Goal: Book appointment/travel/reservation

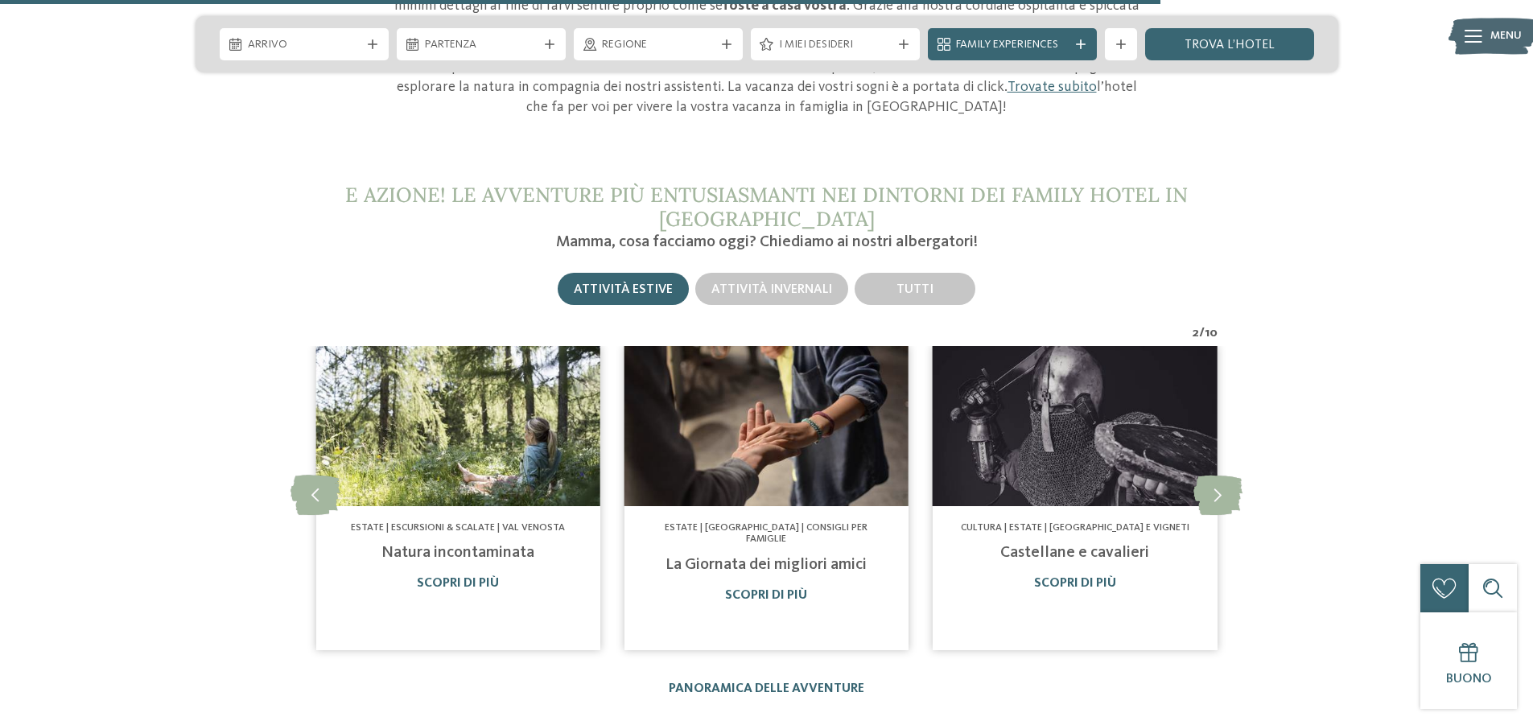
scroll to position [5632, 0]
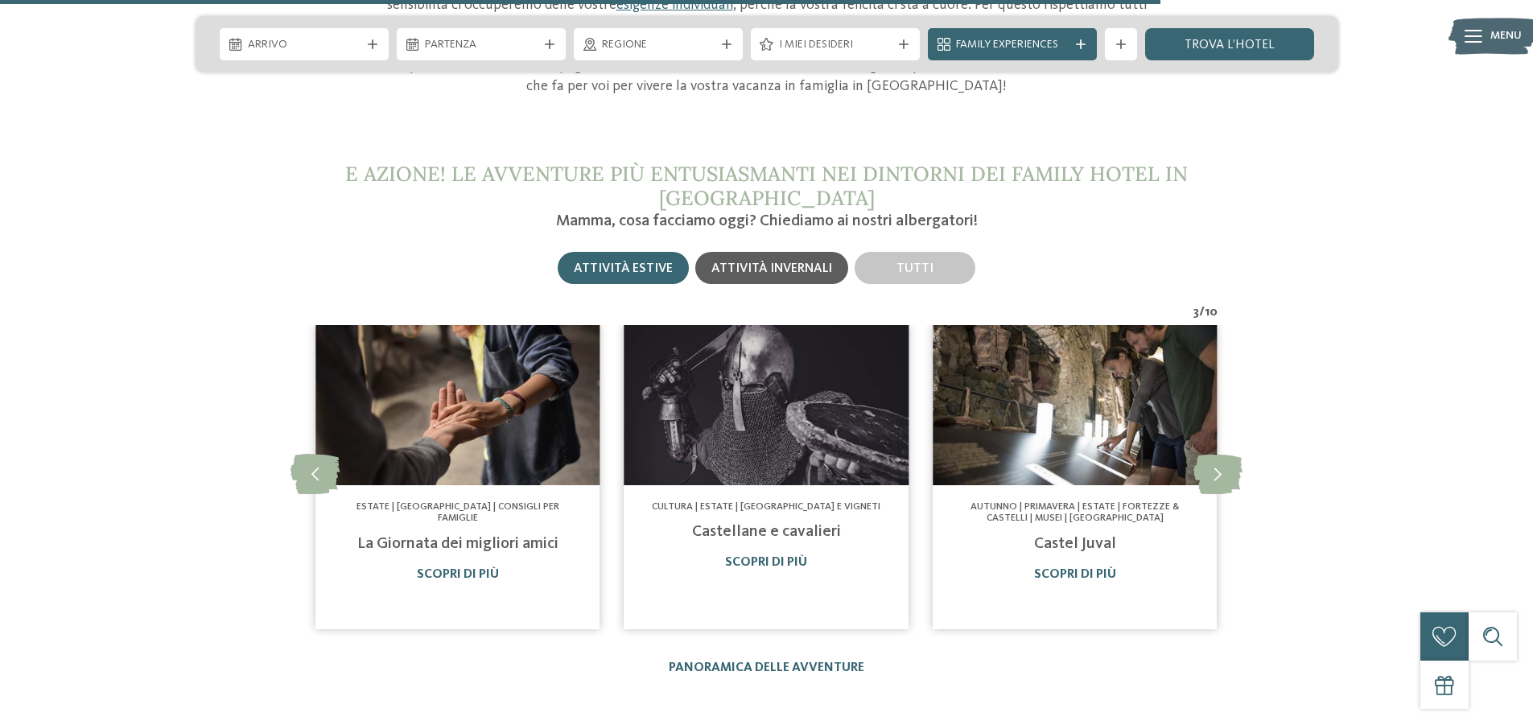
click at [791, 262] on span "Attività invernali" at bounding box center [771, 268] width 121 height 13
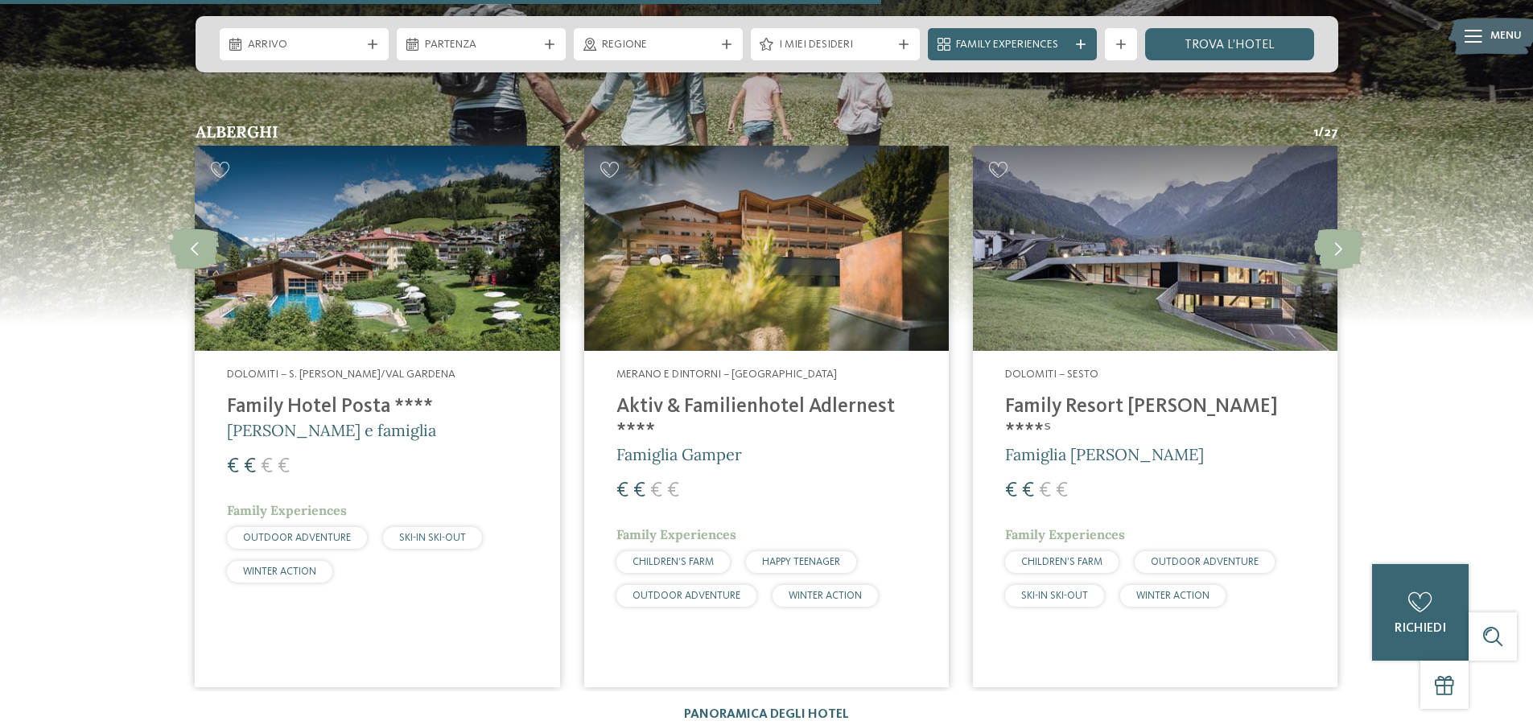
scroll to position [4264, 0]
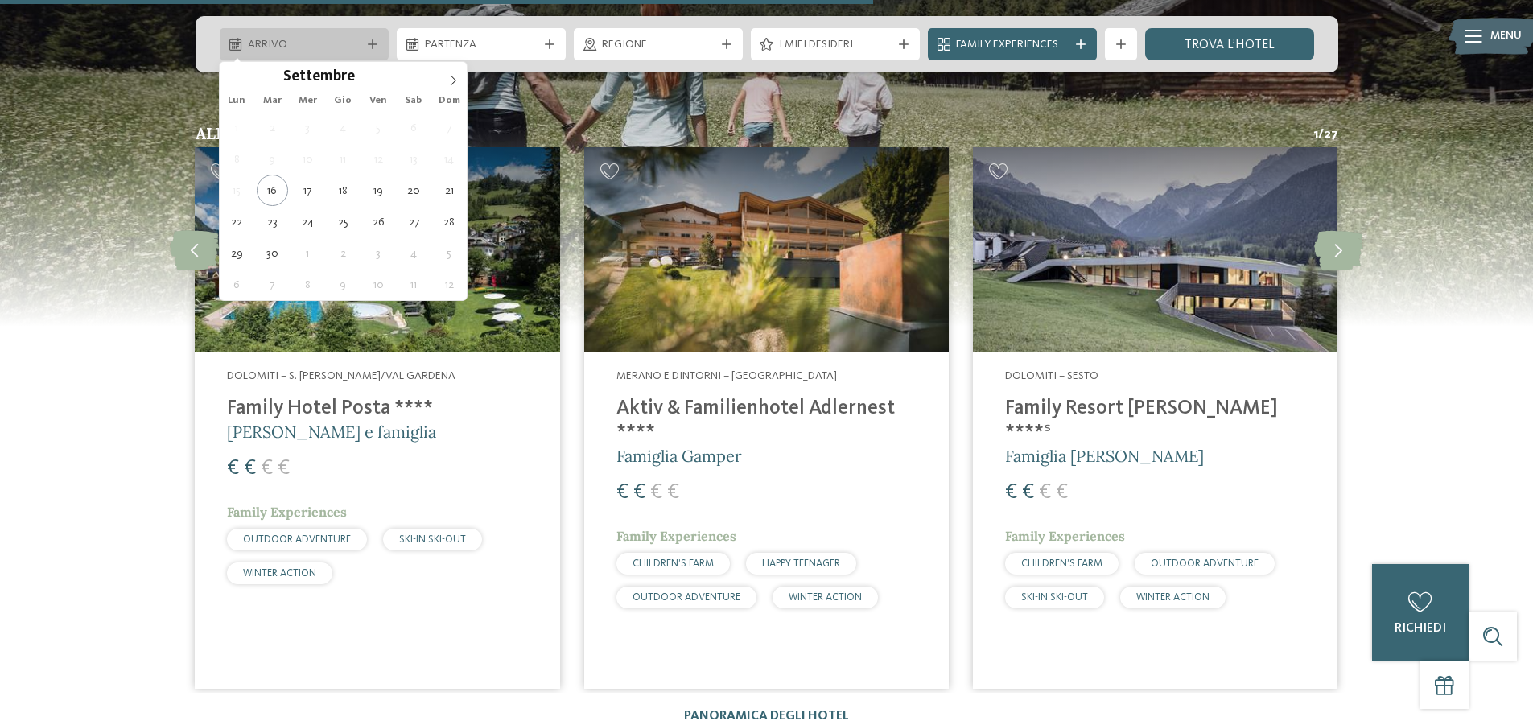
click at [363, 46] on div "Arrivo" at bounding box center [304, 44] width 121 height 18
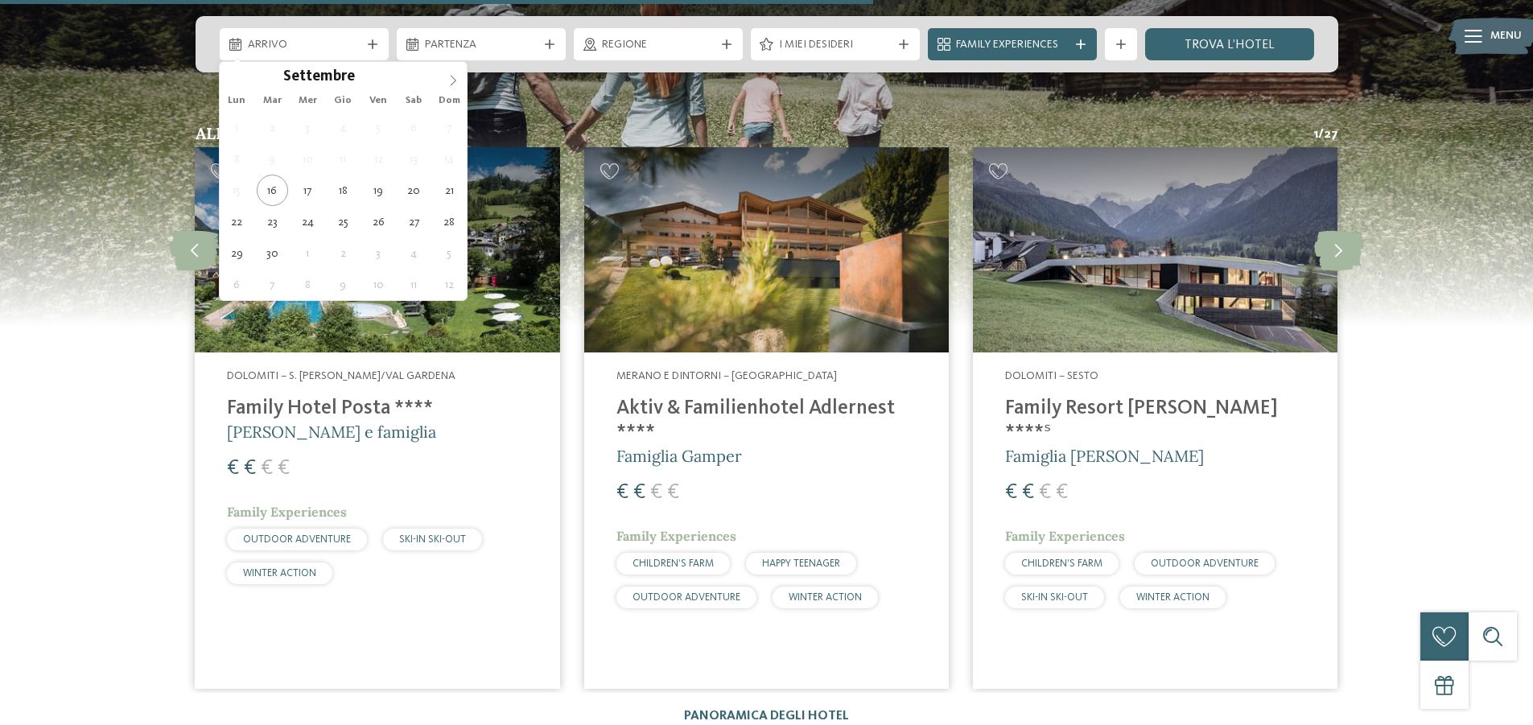
click at [443, 81] on span at bounding box center [452, 75] width 27 height 27
click at [445, 82] on span at bounding box center [452, 75] width 27 height 27
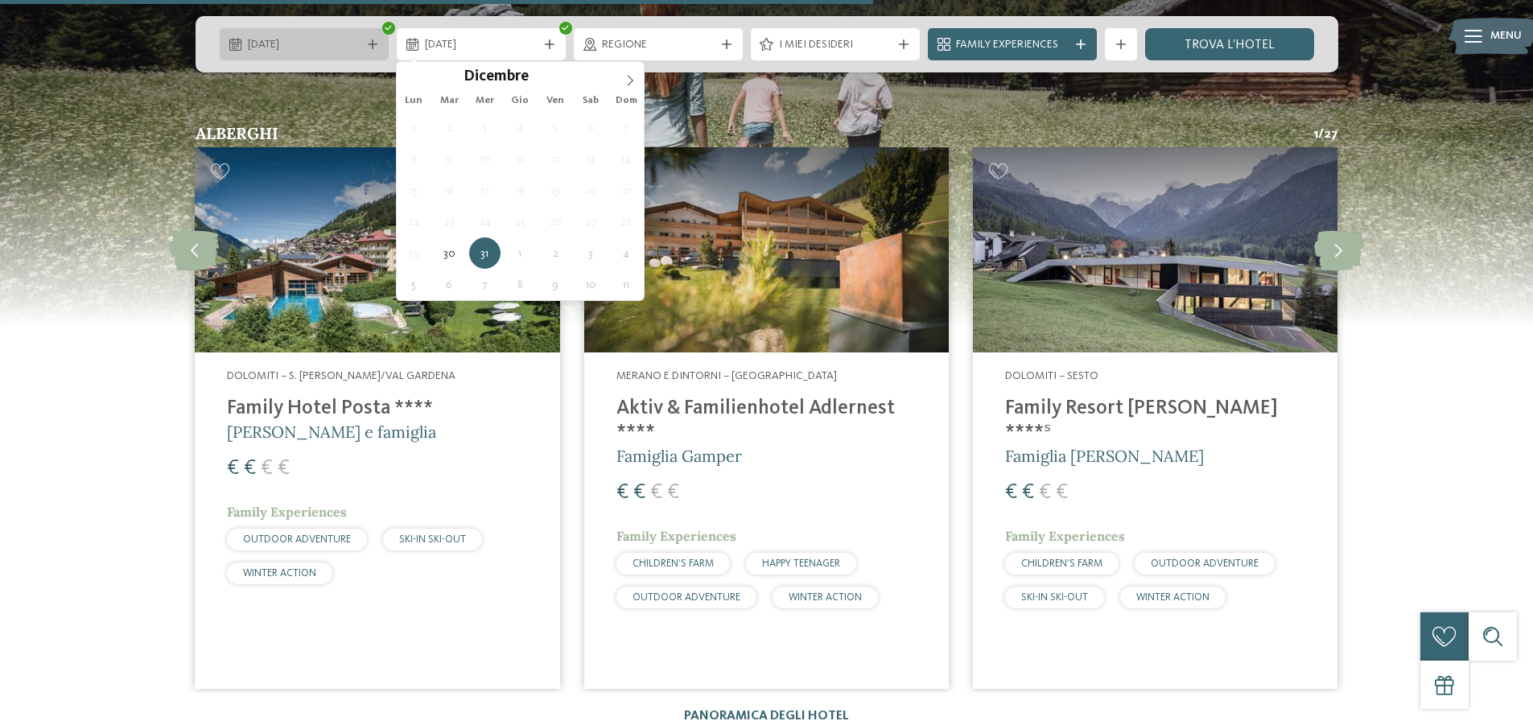
click at [299, 48] on span "30.12.2025" at bounding box center [304, 45] width 113 height 16
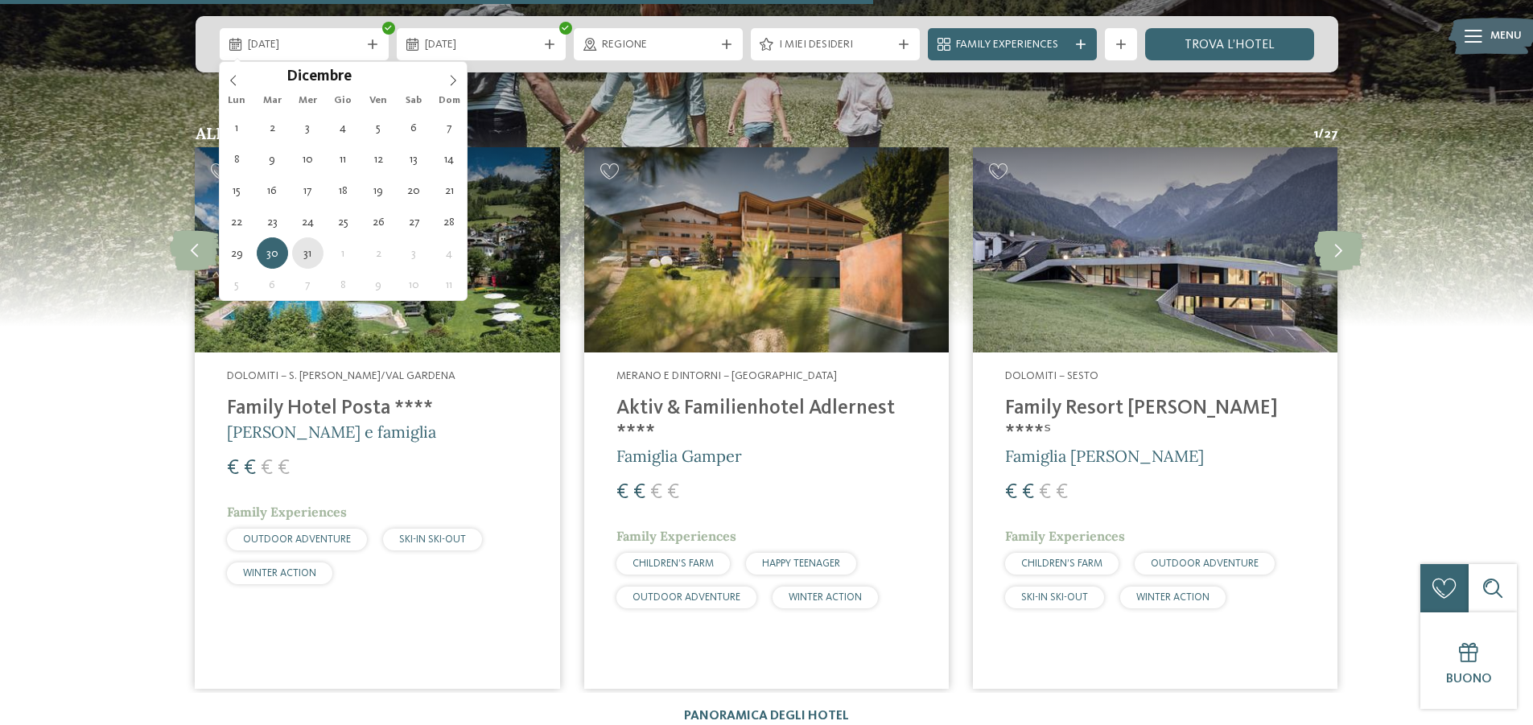
type div "31.12.2025"
type input "****"
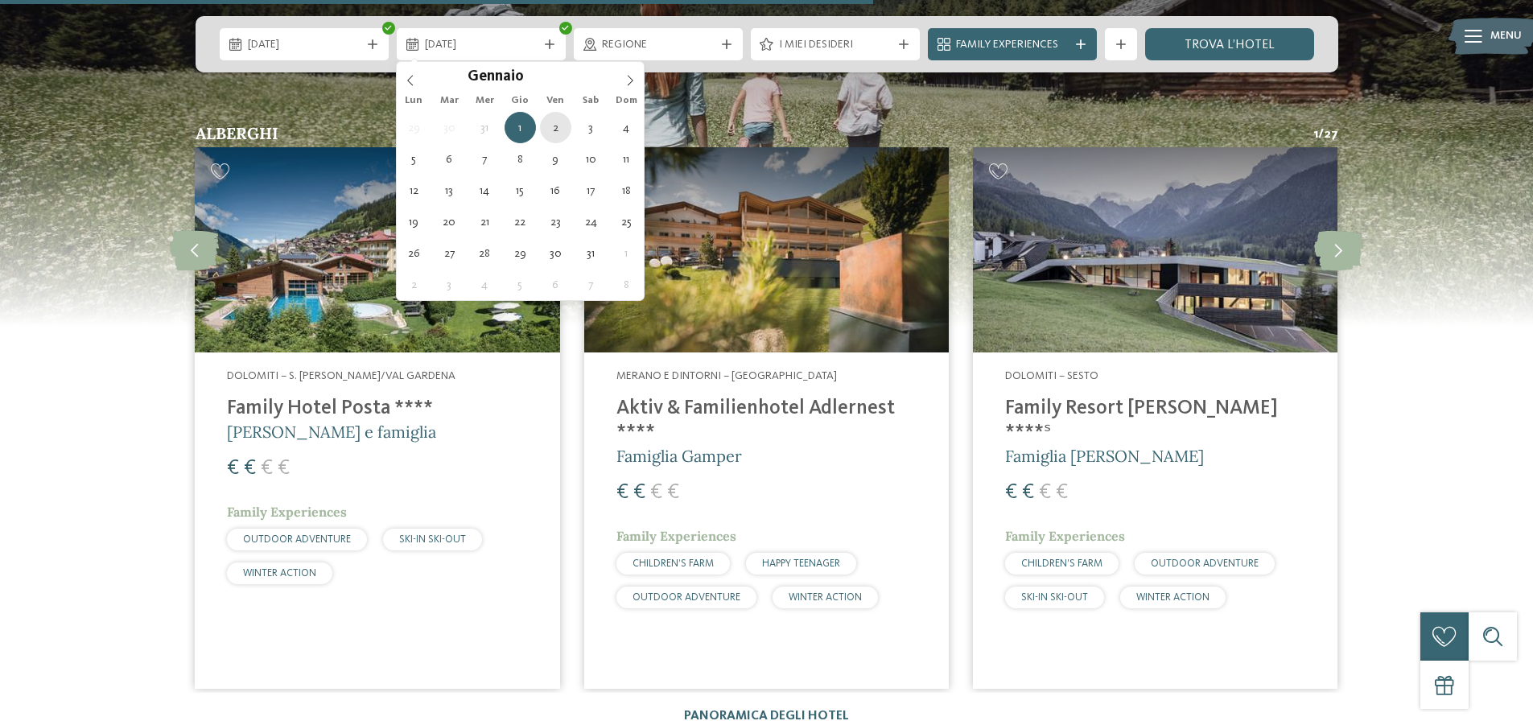
type div "02.01.2026"
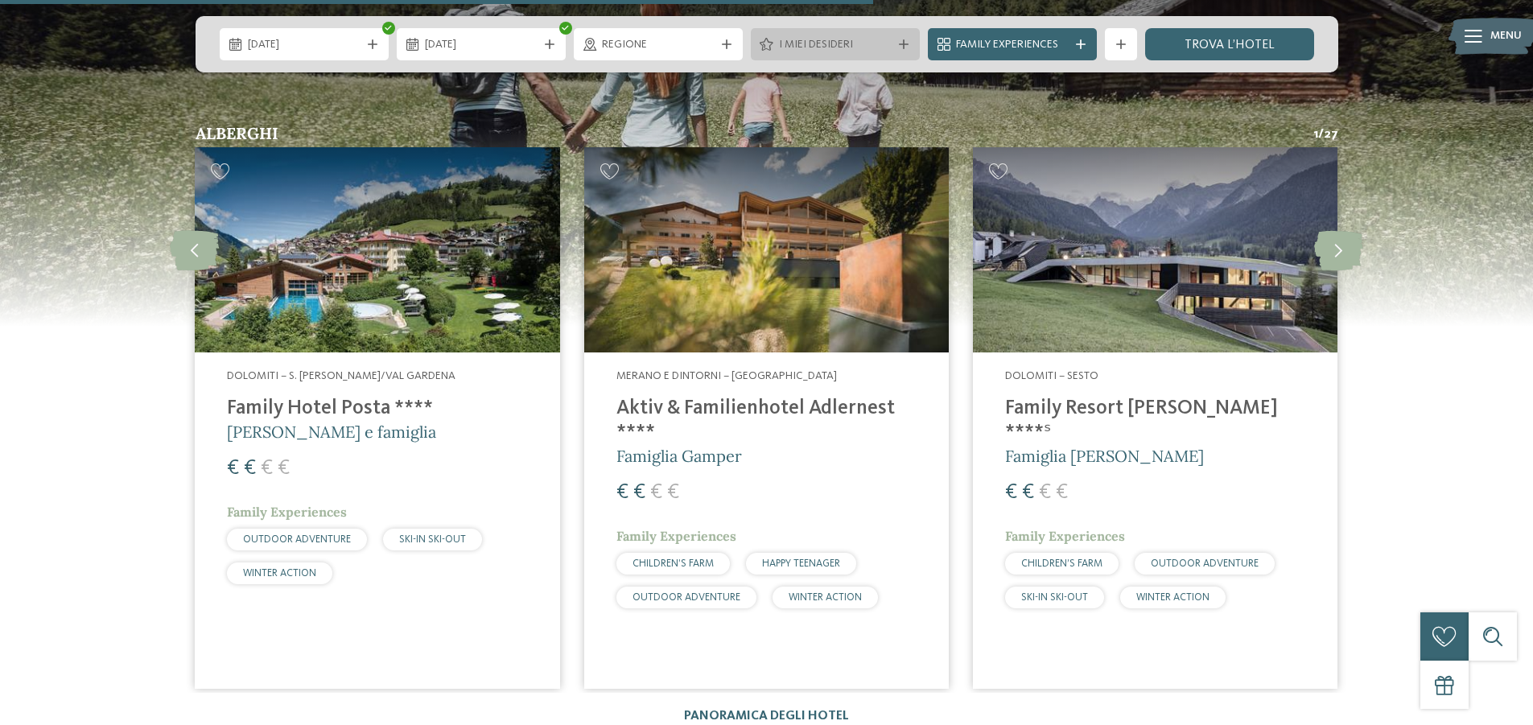
click at [858, 45] on span "I miei desideri" at bounding box center [835, 45] width 113 height 16
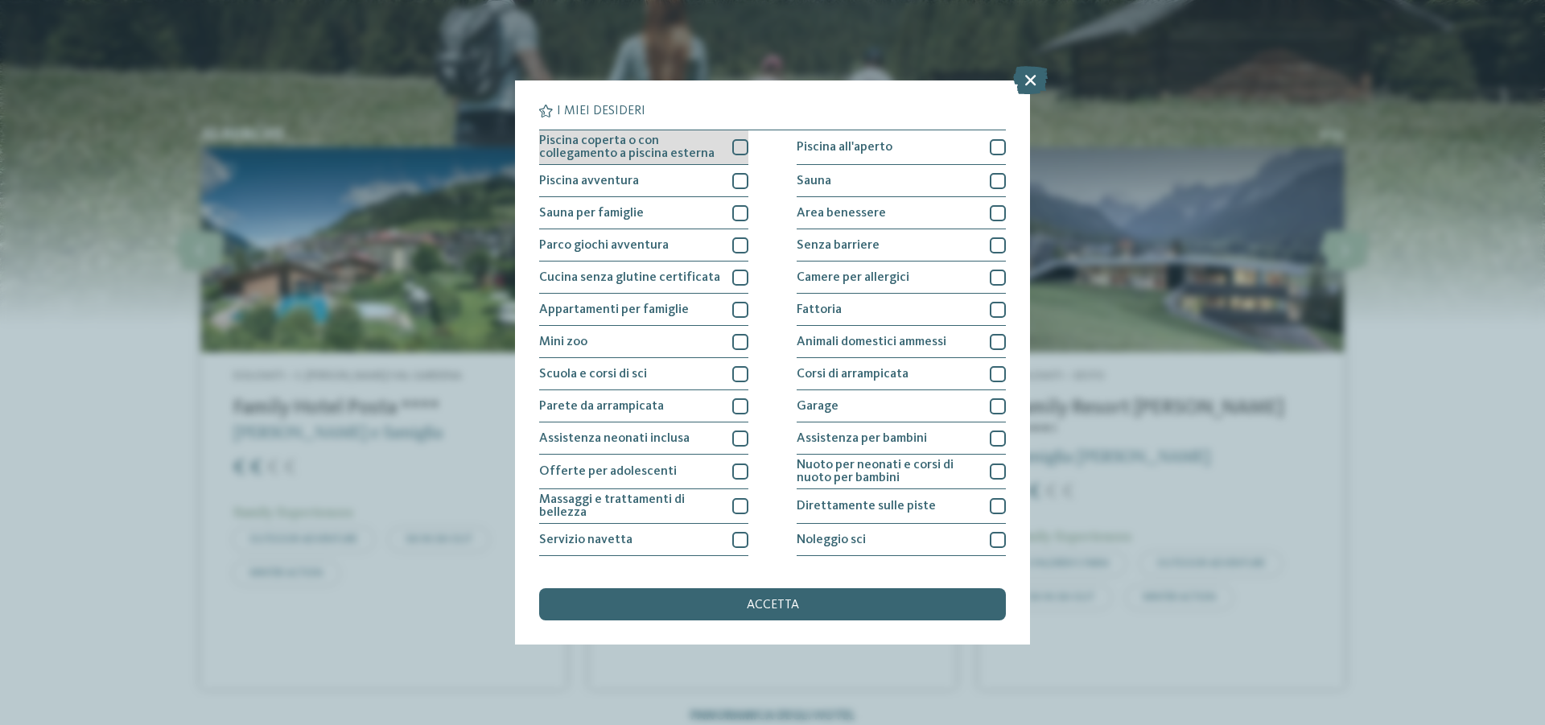
click at [733, 150] on div at bounding box center [740, 147] width 16 height 16
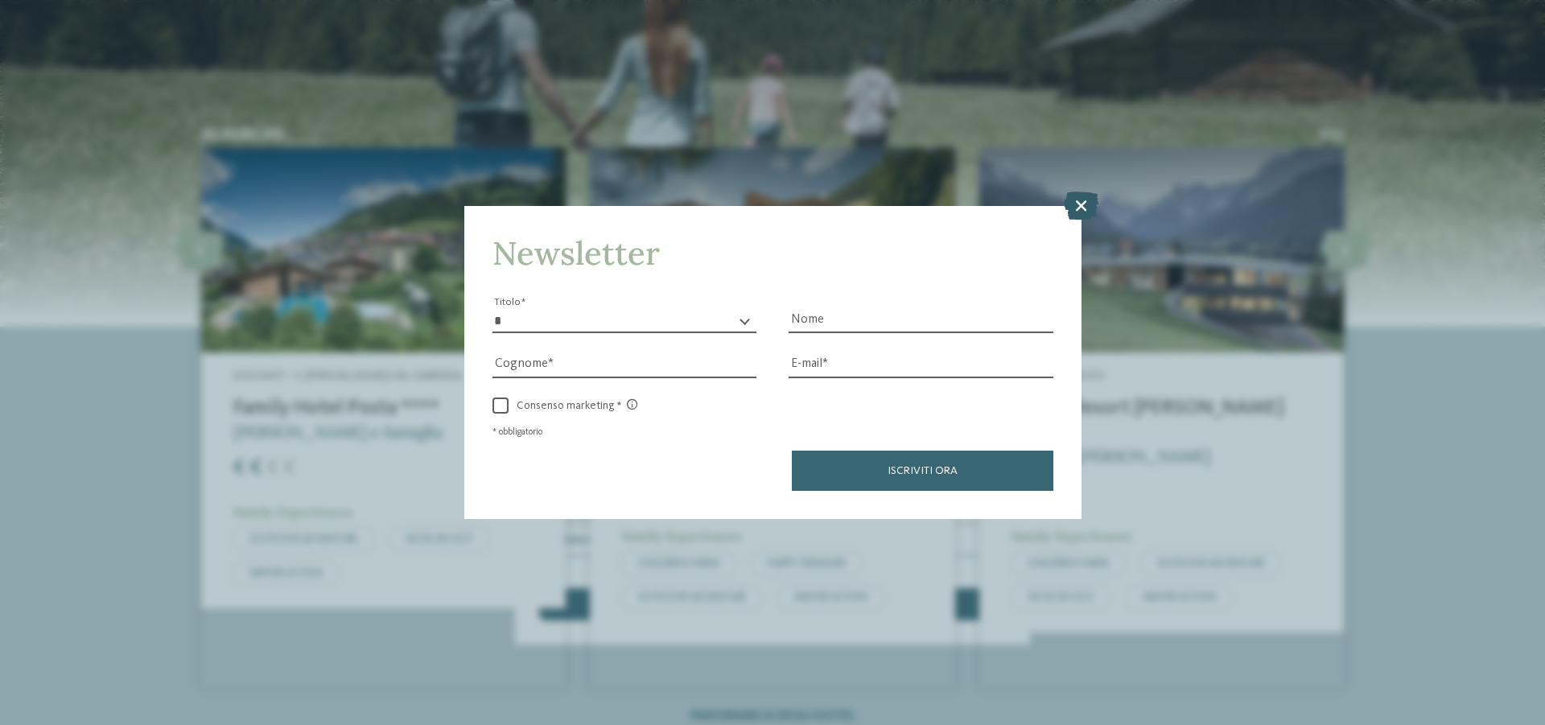
click at [1075, 203] on icon at bounding box center [1081, 205] width 35 height 28
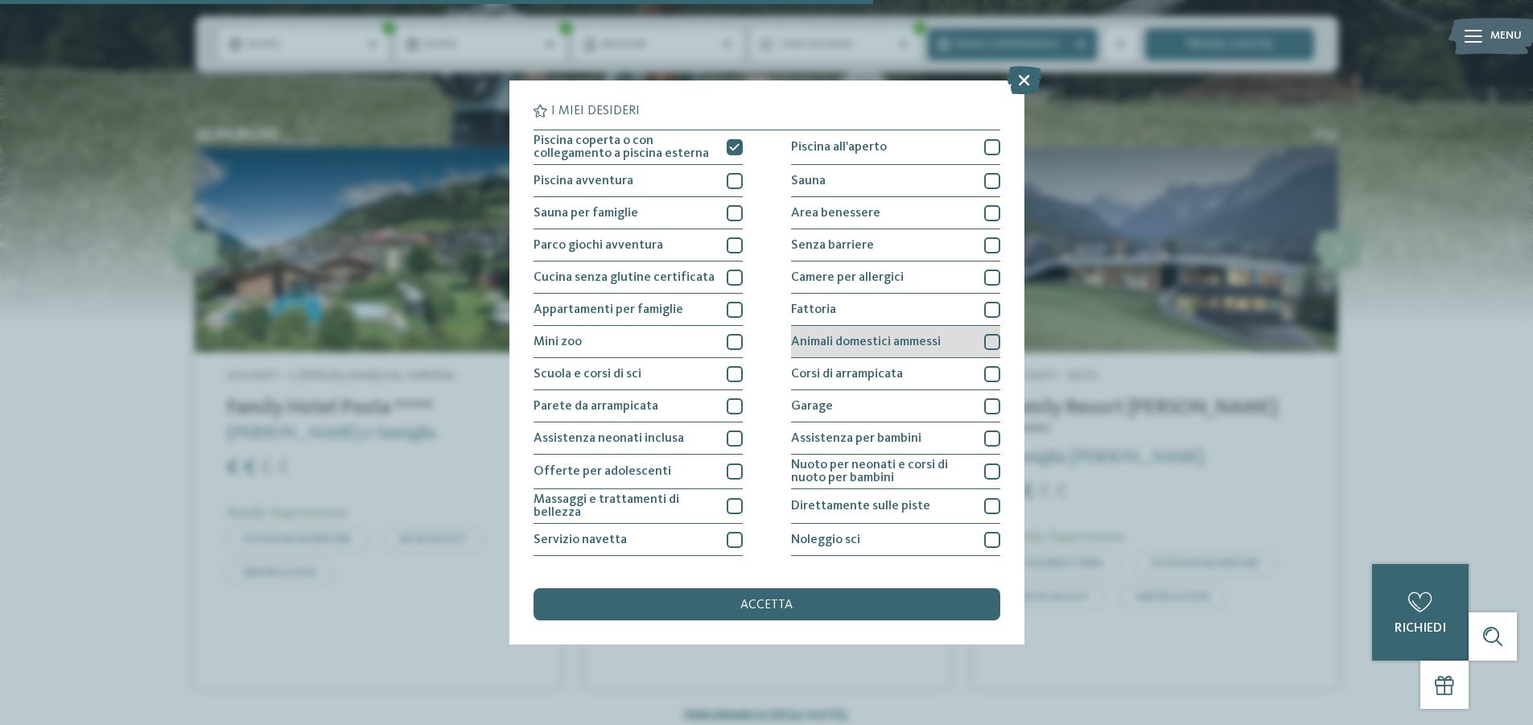
click at [985, 342] on div at bounding box center [992, 342] width 16 height 16
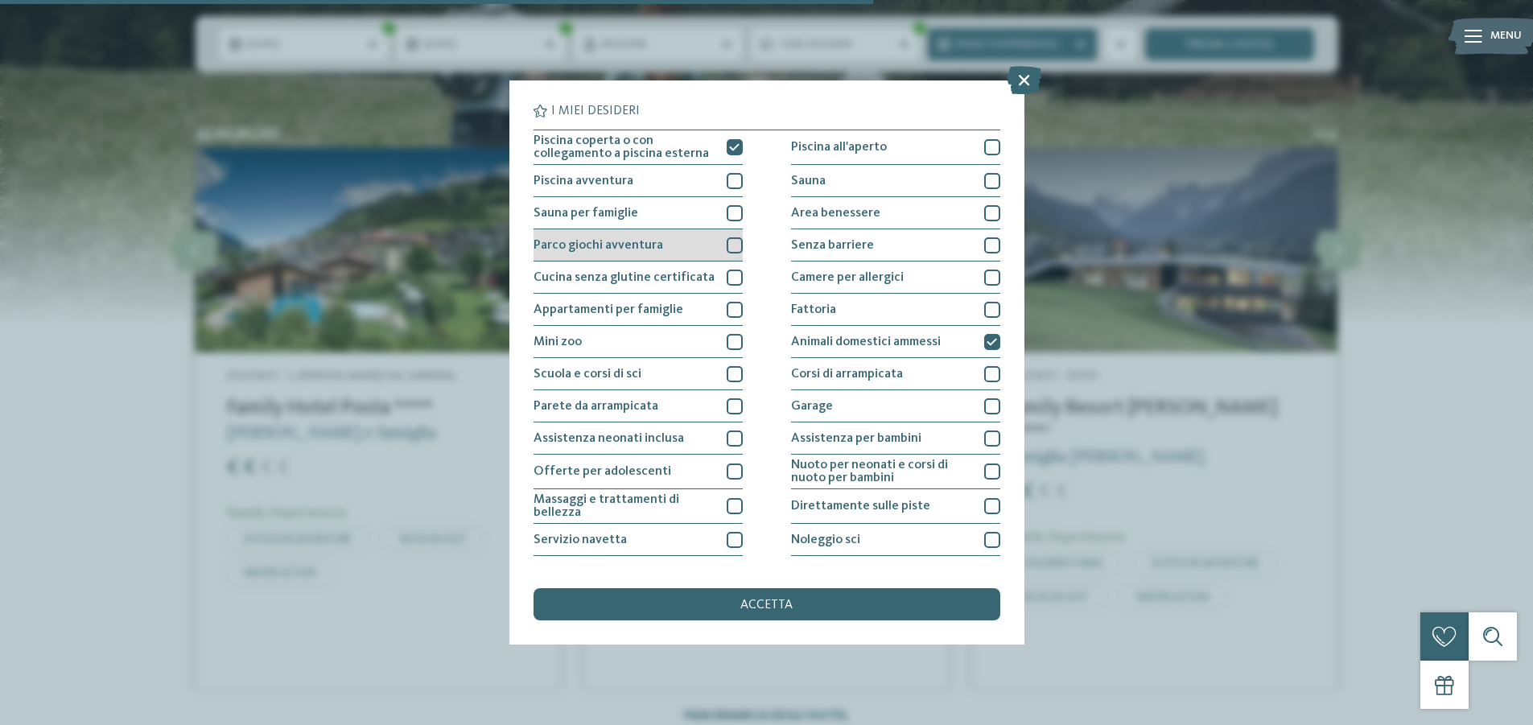
click at [729, 243] on div at bounding box center [735, 245] width 16 height 16
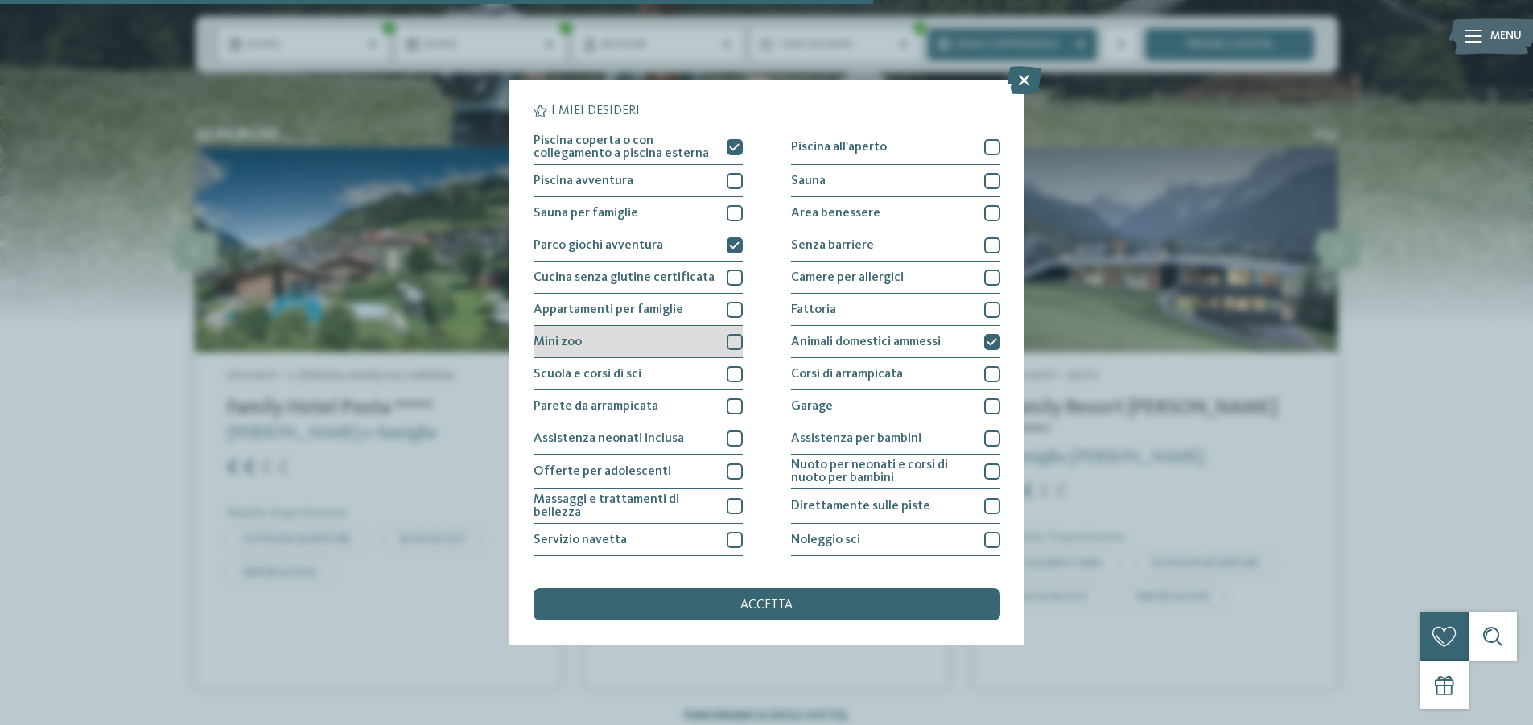
click at [733, 342] on div at bounding box center [735, 342] width 16 height 16
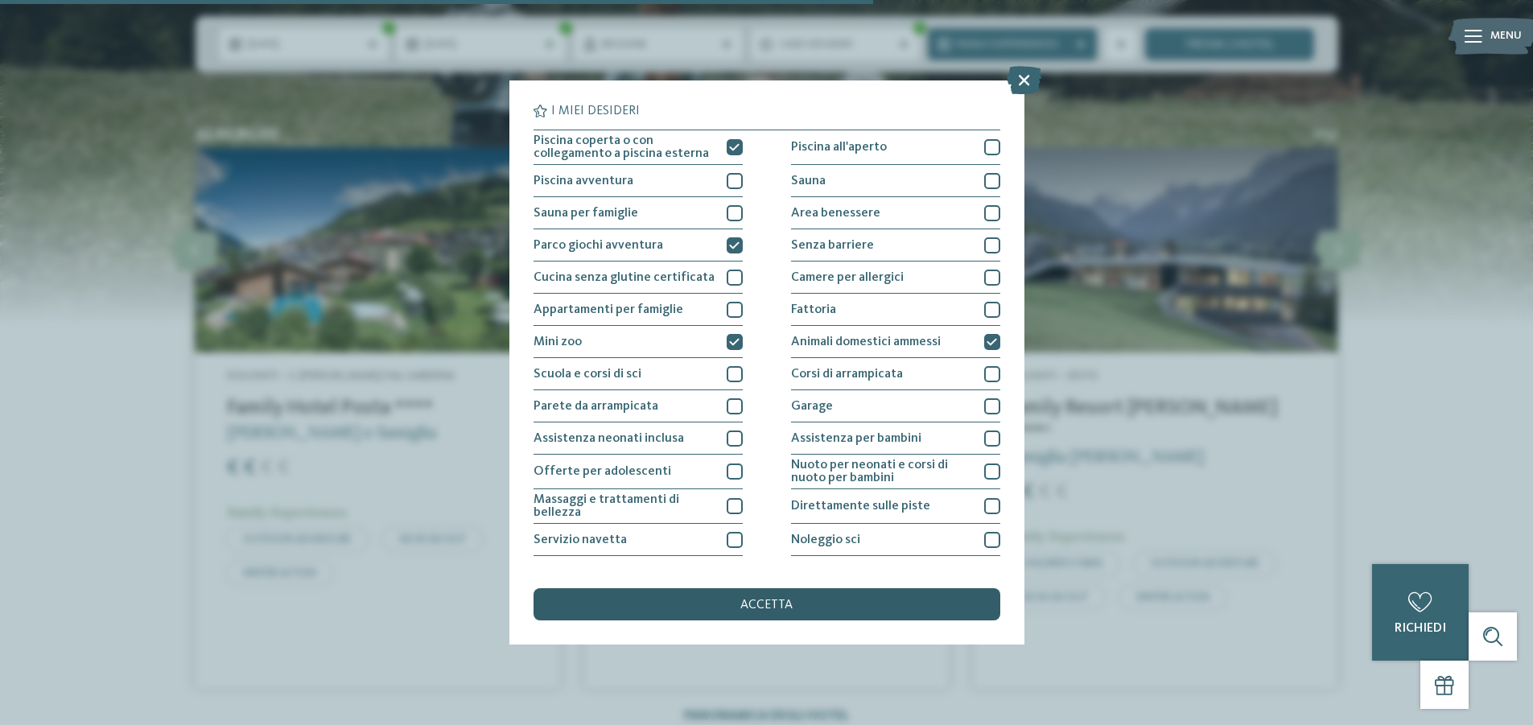
click at [800, 609] on div "accetta" at bounding box center [766, 604] width 467 height 32
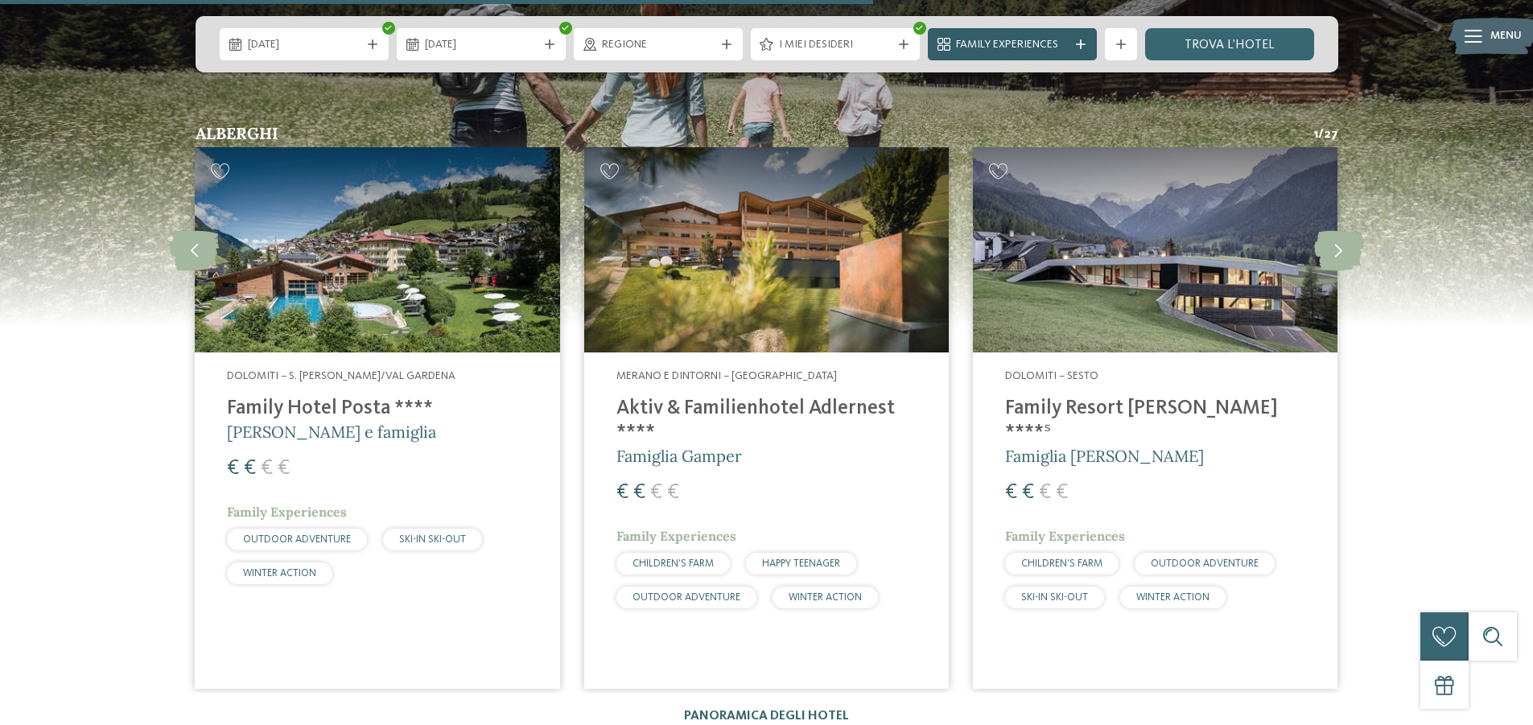
click at [1059, 46] on span "Family Experiences" at bounding box center [1012, 45] width 113 height 16
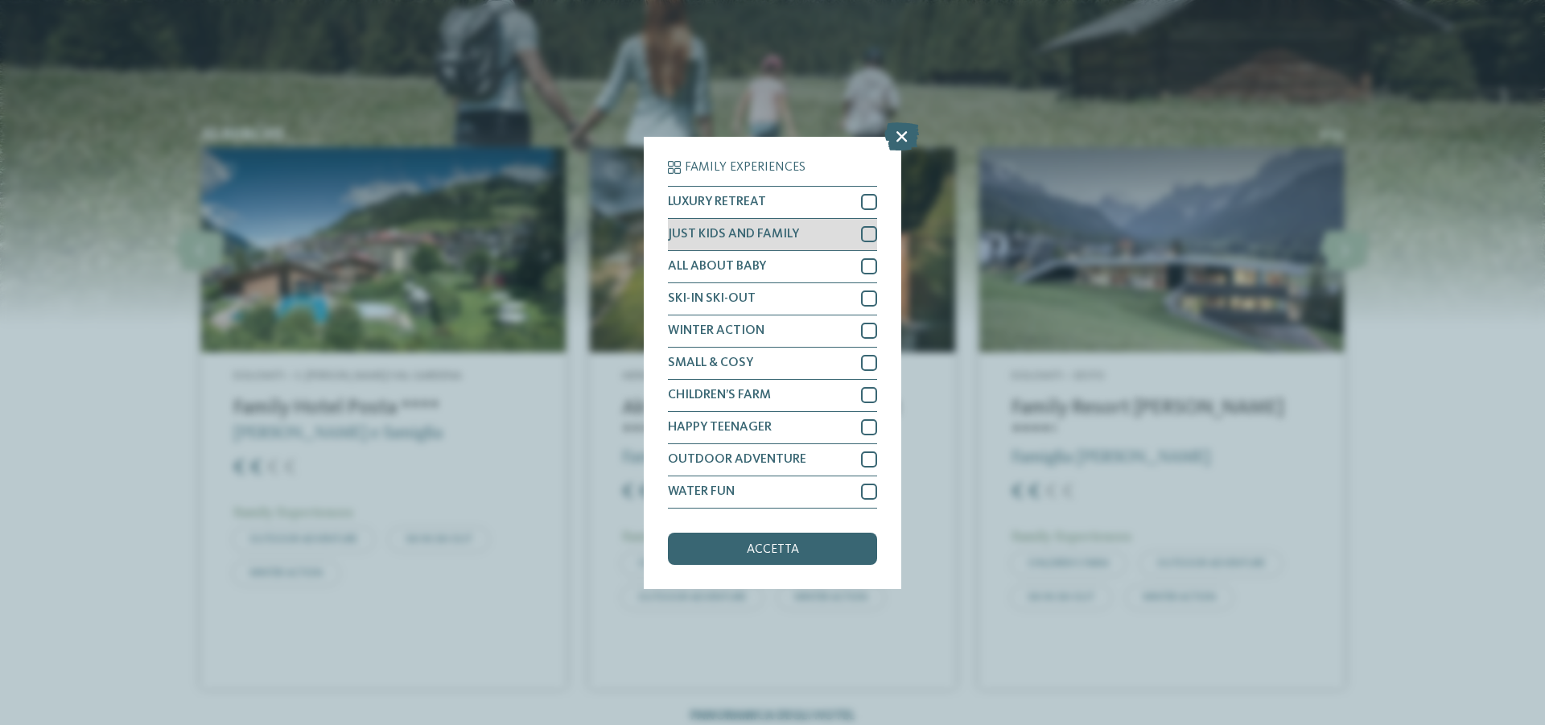
click at [870, 234] on div at bounding box center [869, 234] width 16 height 16
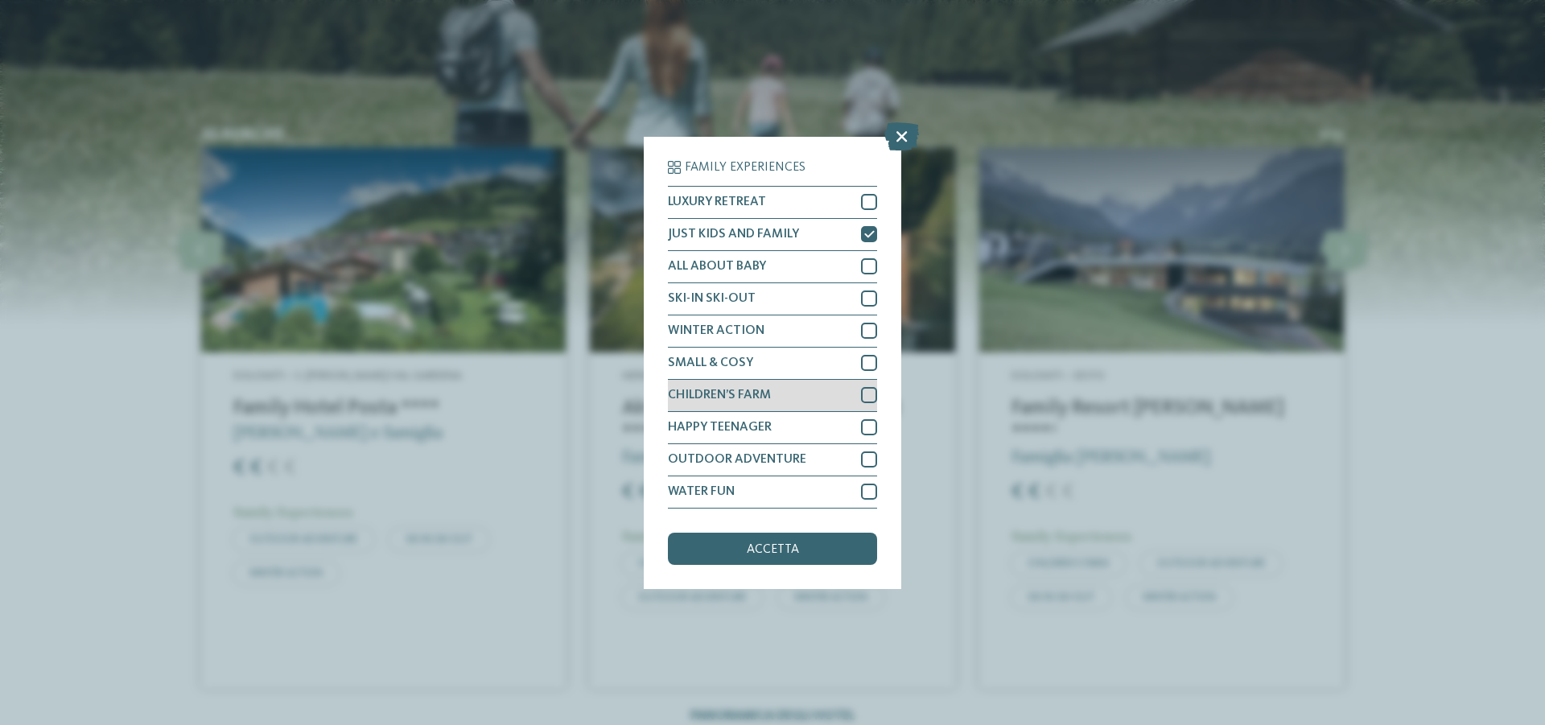
click at [868, 393] on div at bounding box center [869, 395] width 16 height 16
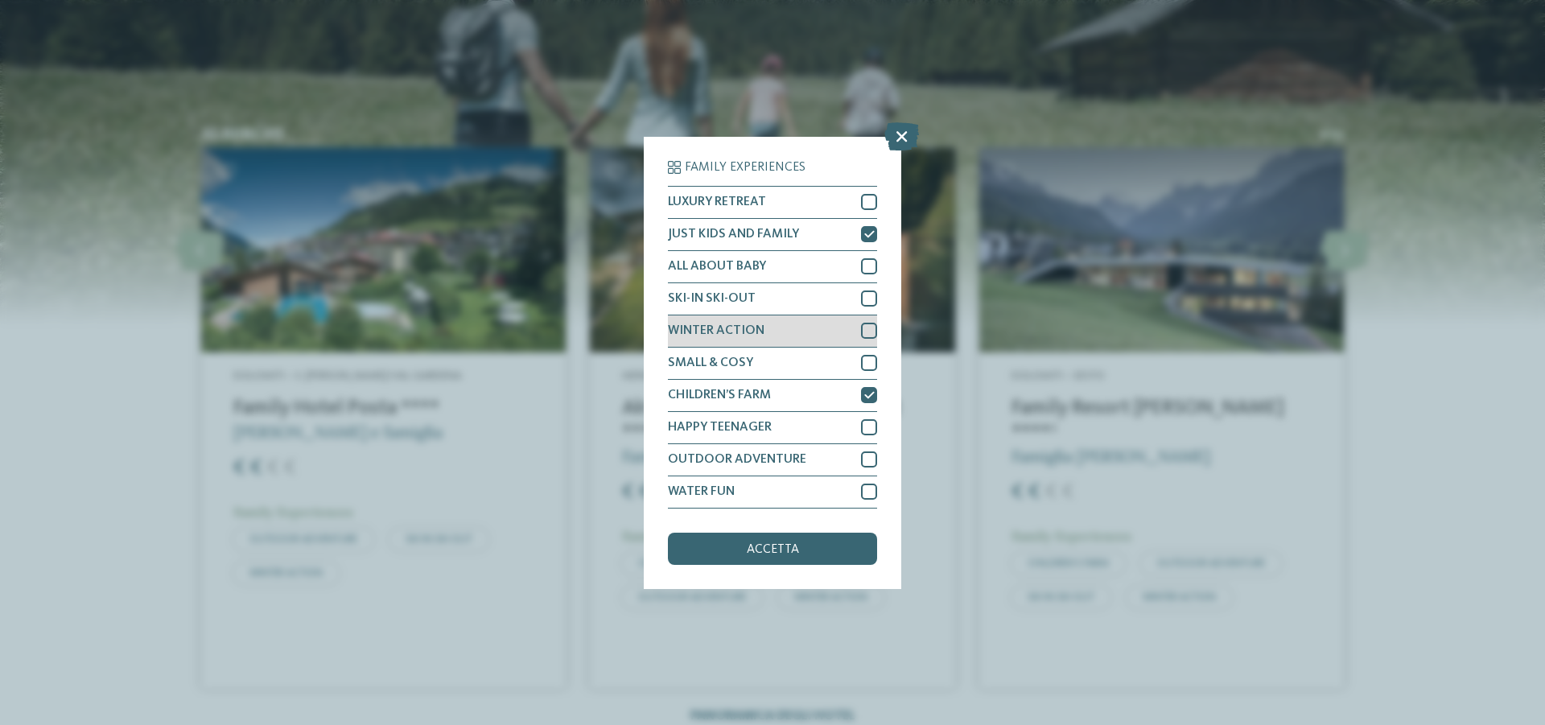
click at [867, 331] on div at bounding box center [869, 331] width 16 height 16
click at [801, 555] on div "accetta" at bounding box center [772, 549] width 209 height 32
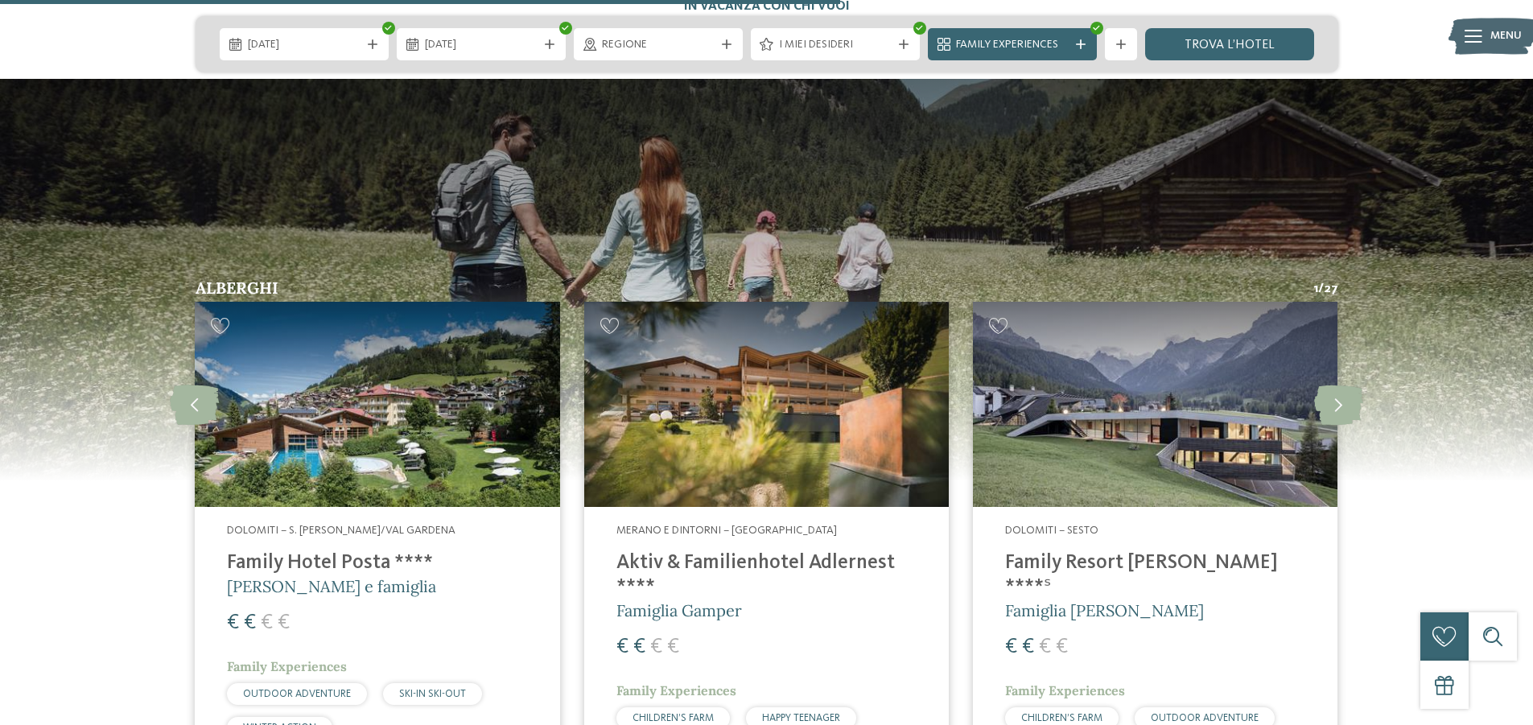
scroll to position [4104, 0]
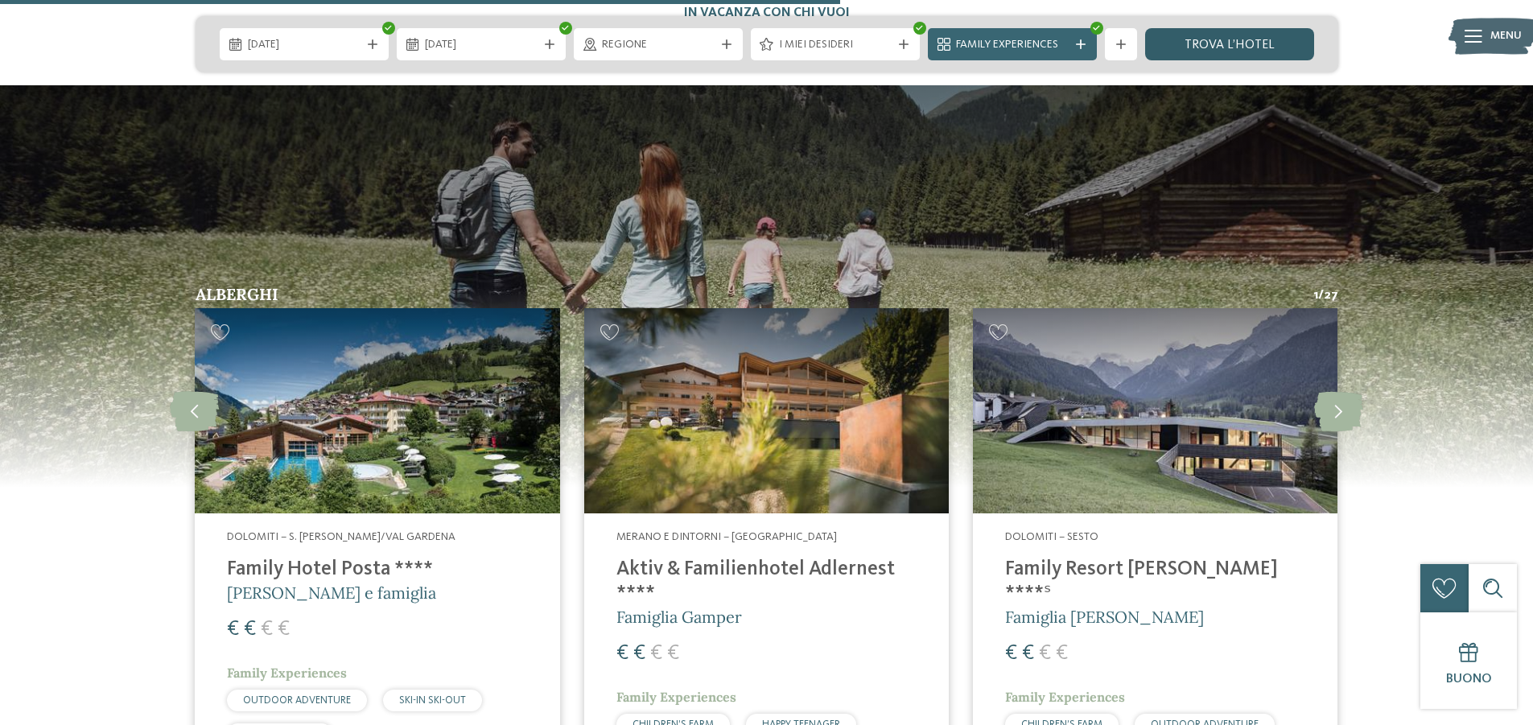
click at [1246, 39] on link "trova l’hotel" at bounding box center [1229, 44] width 169 height 32
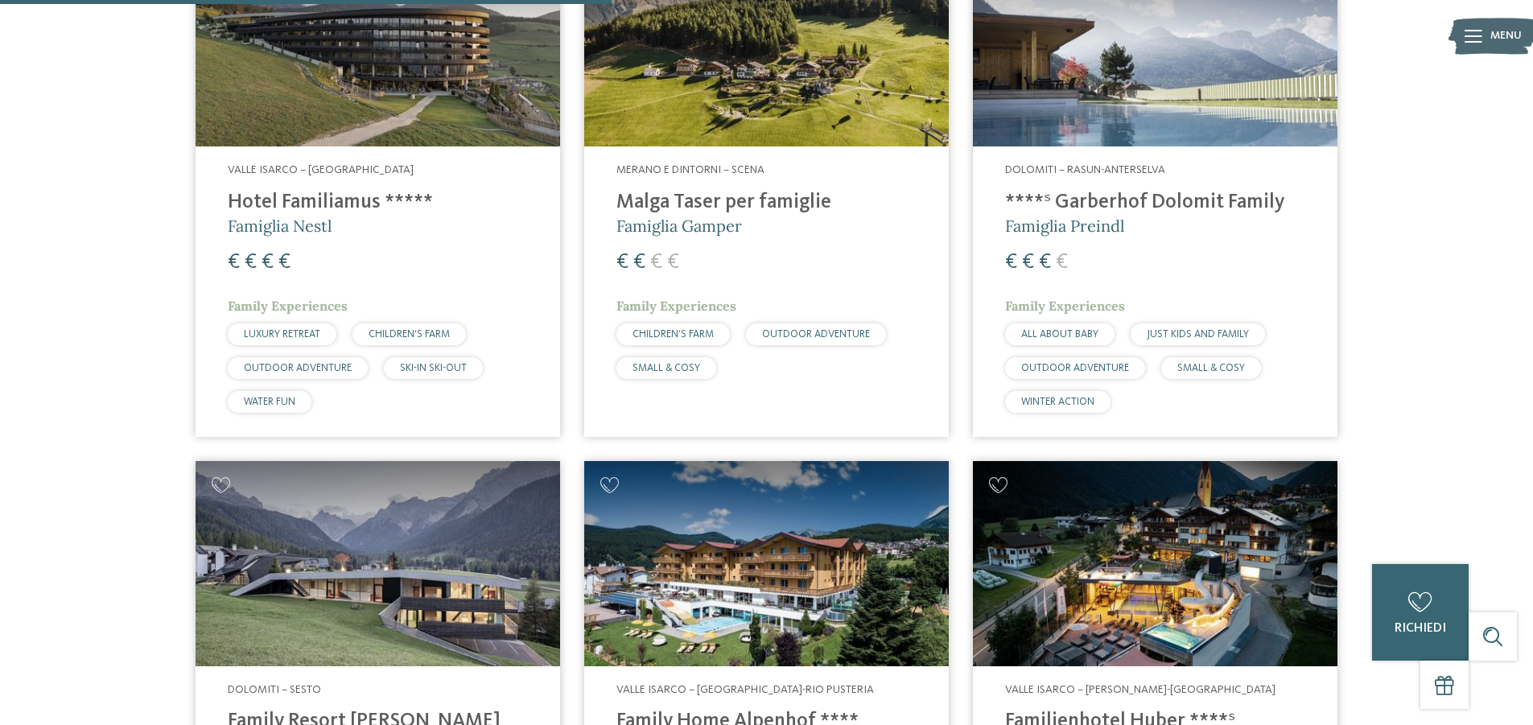
scroll to position [649, 0]
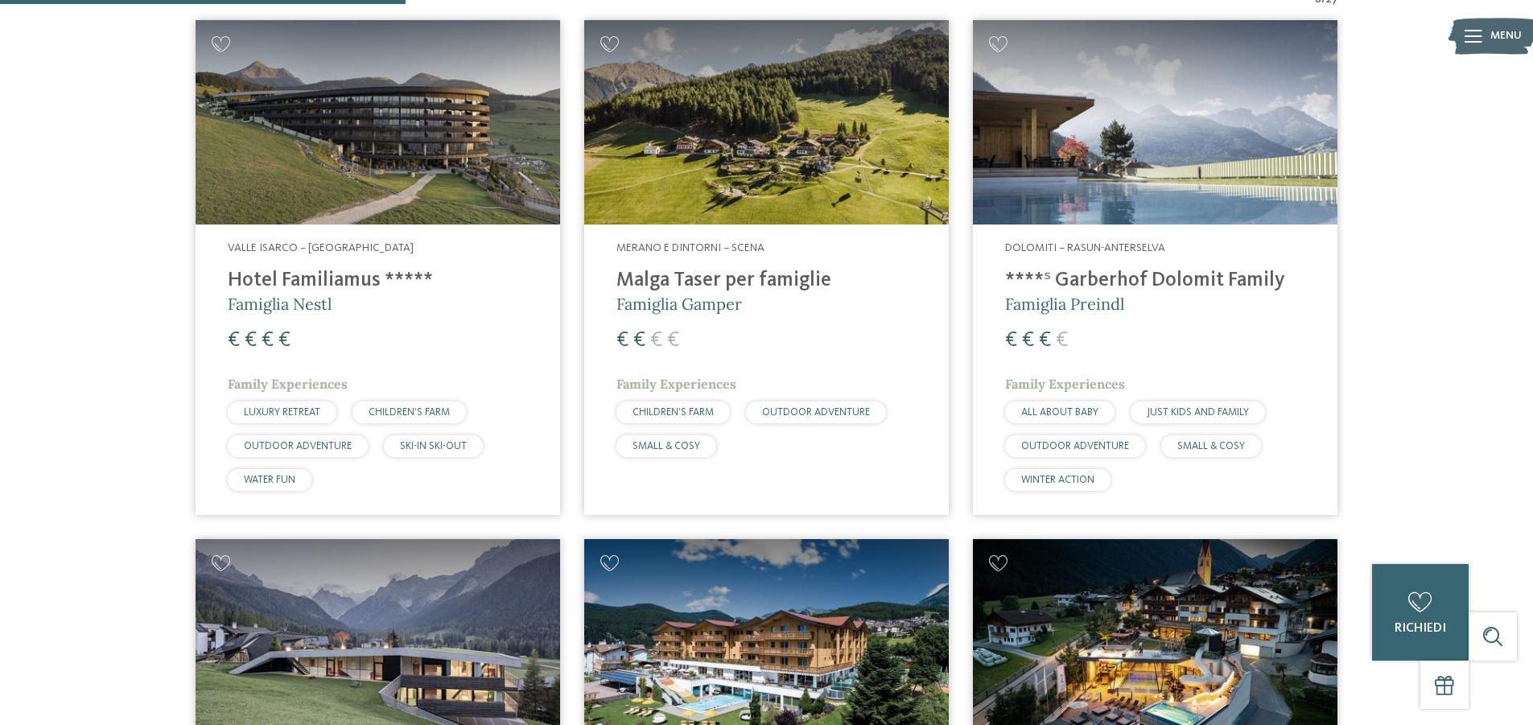
click at [453, 165] on img at bounding box center [378, 122] width 364 height 205
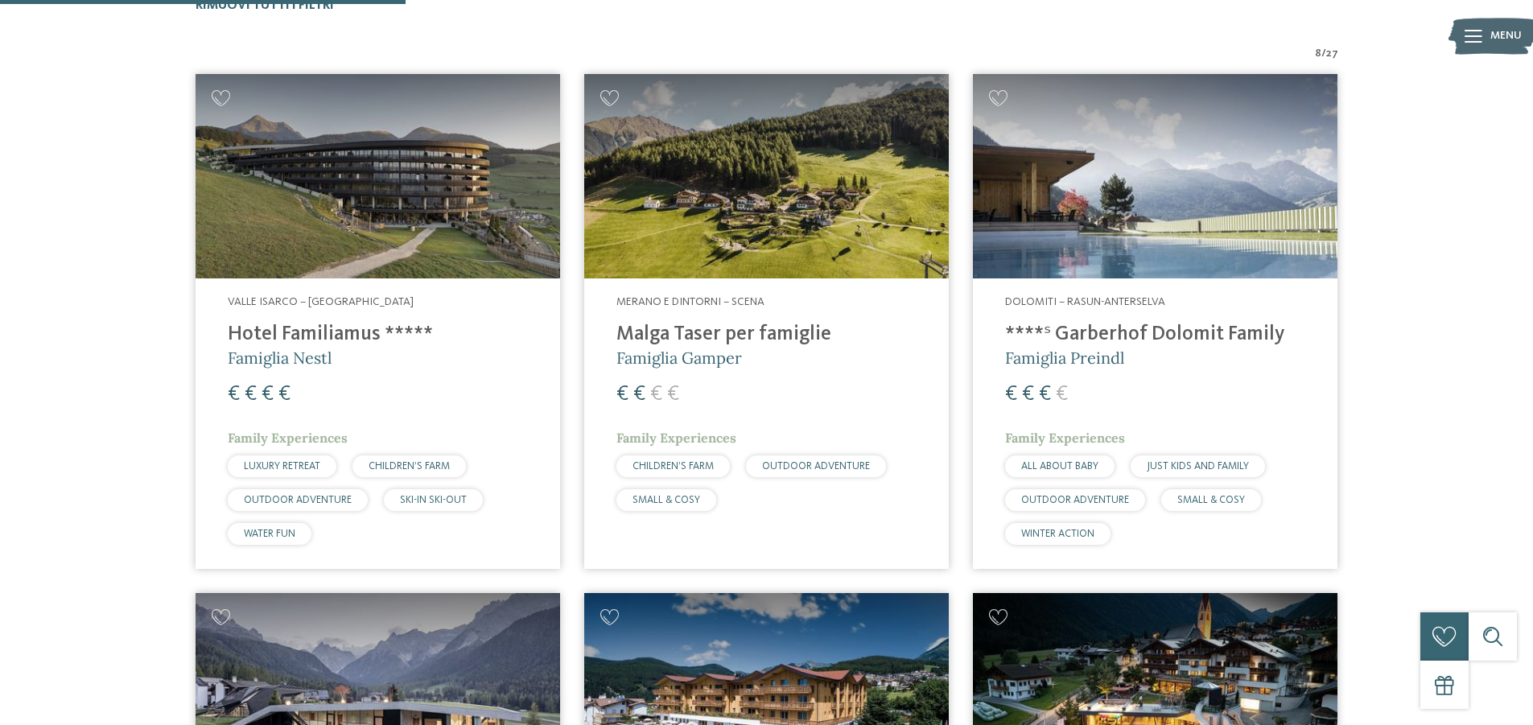
scroll to position [568, 0]
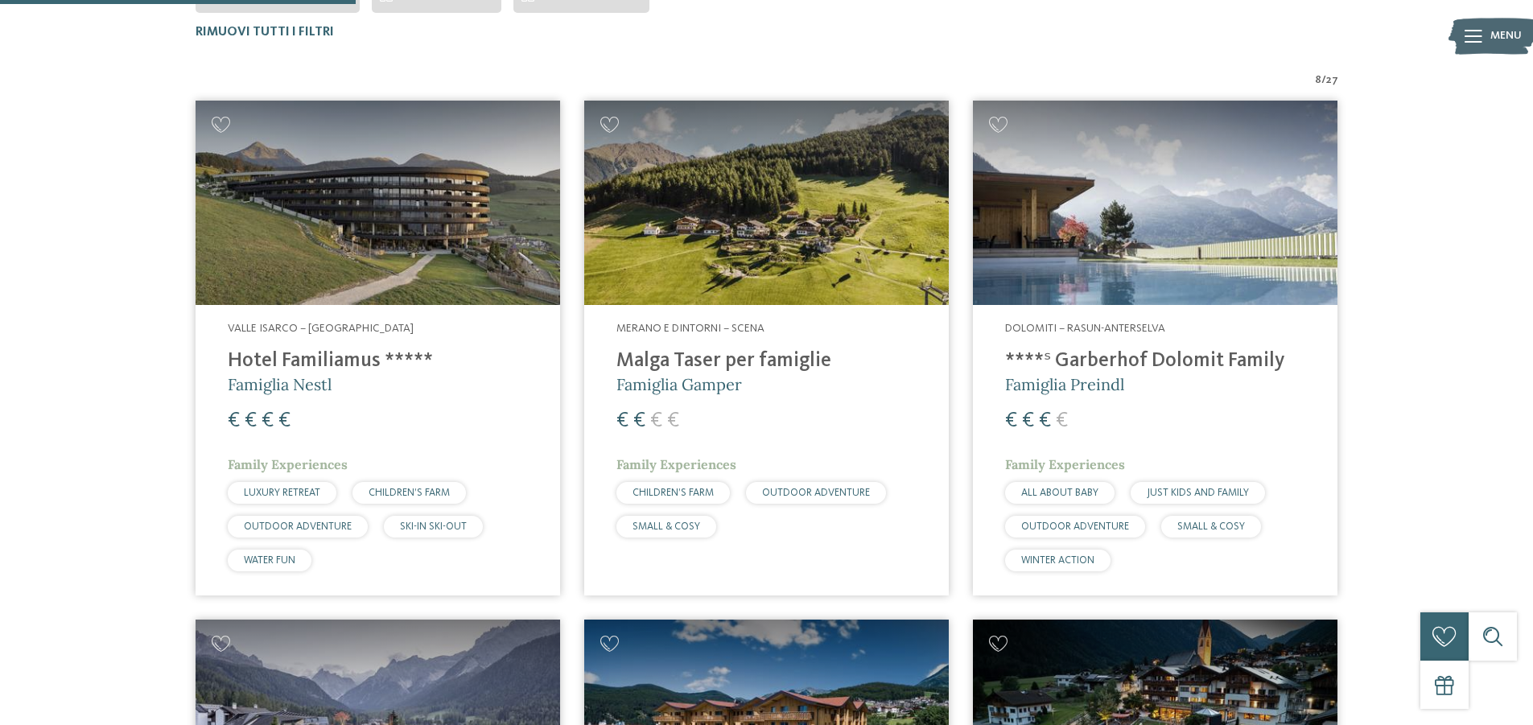
click at [1102, 257] on img at bounding box center [1155, 203] width 364 height 205
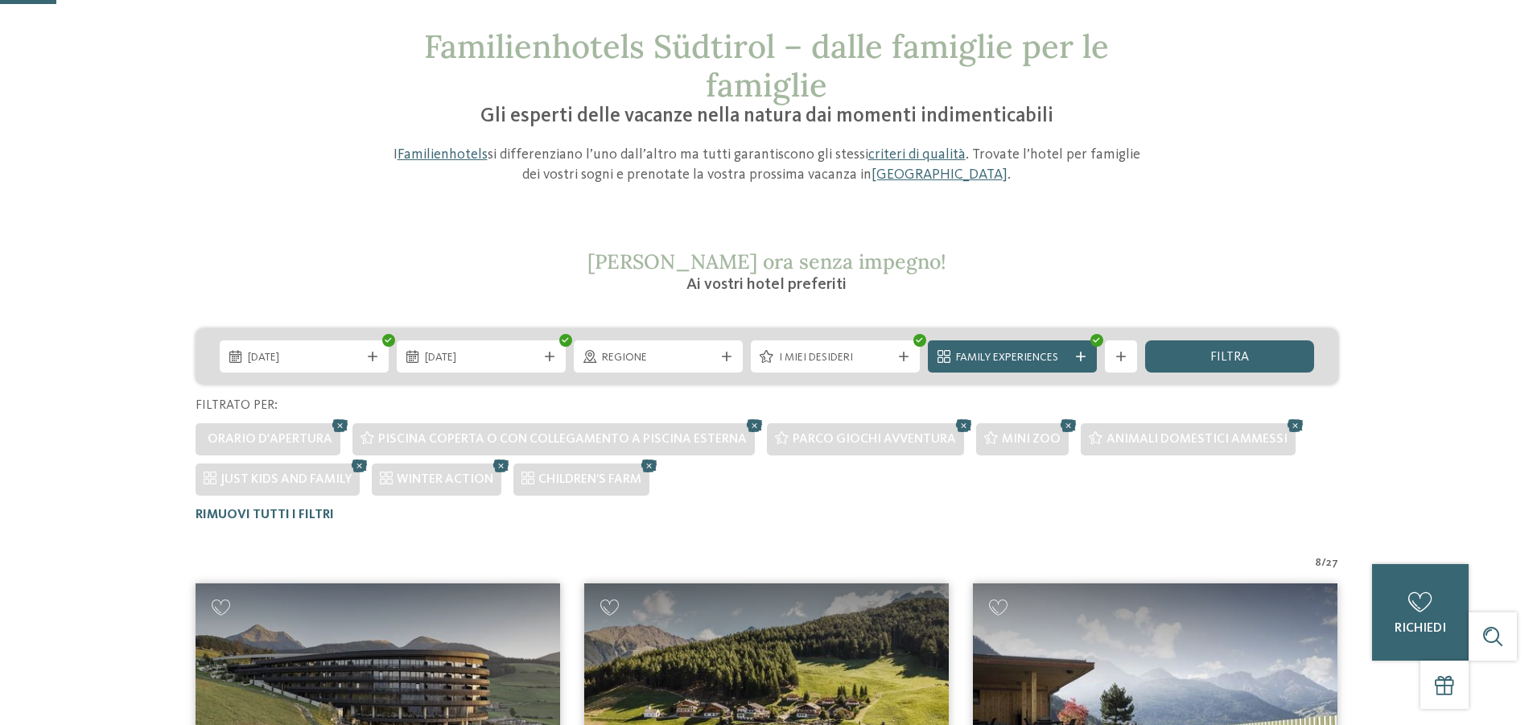
scroll to position [166, 0]
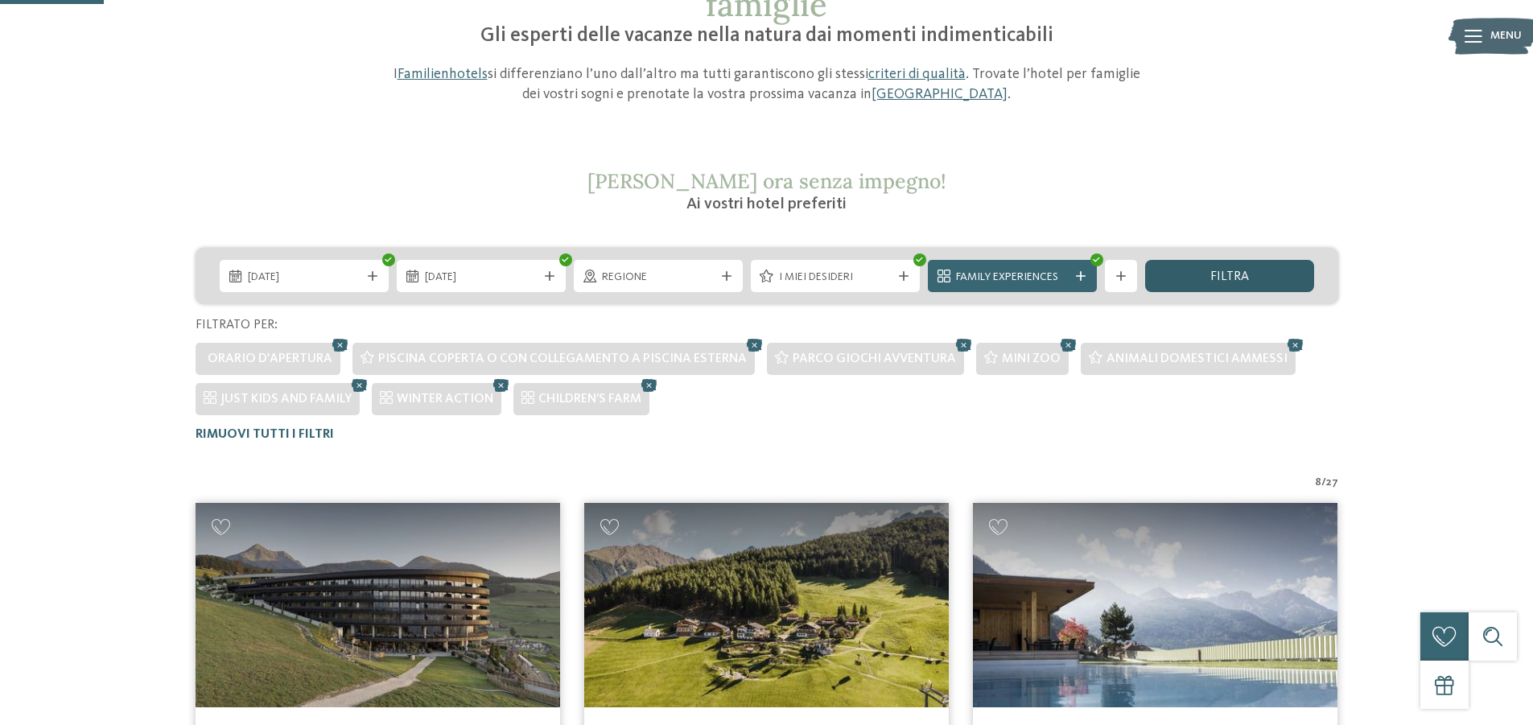
click at [1217, 273] on span "filtra" at bounding box center [1229, 276] width 39 height 13
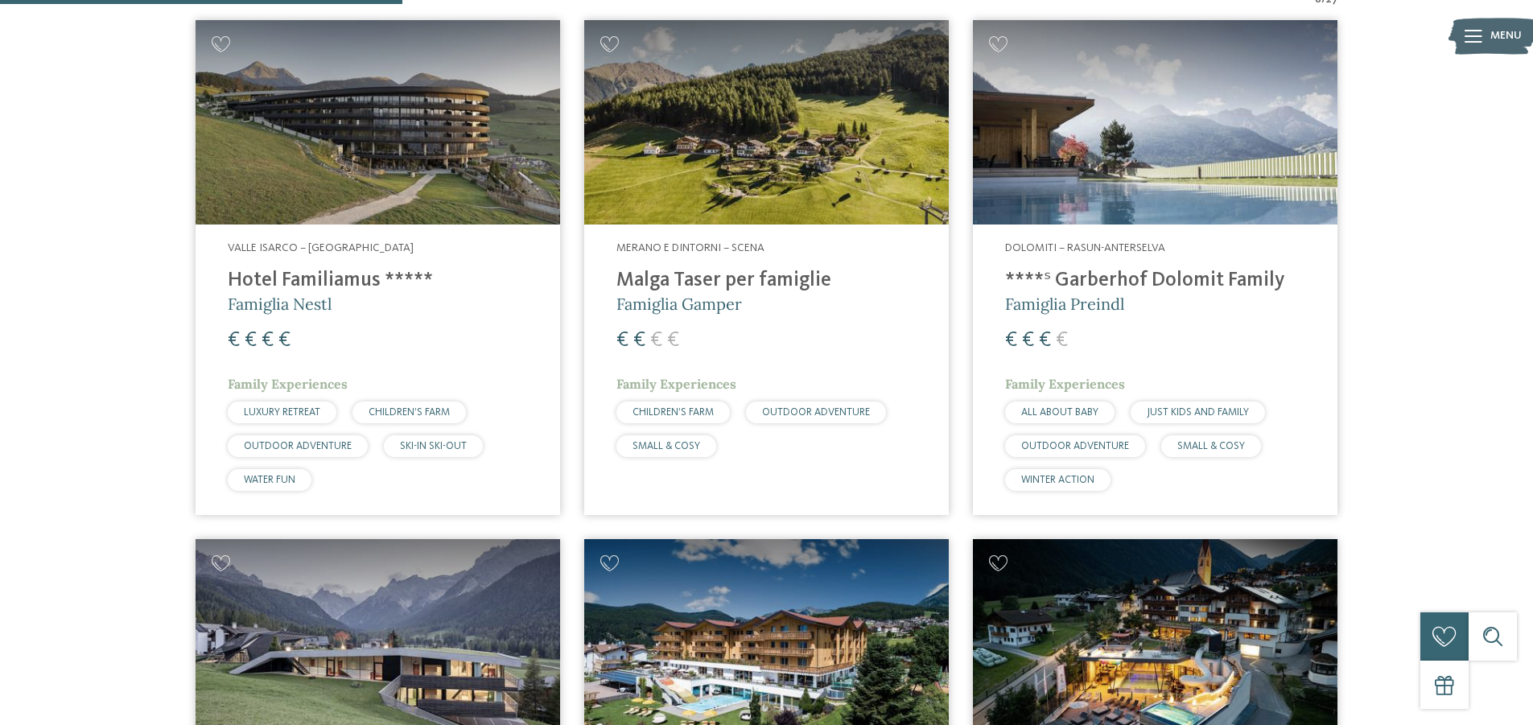
scroll to position [568, 0]
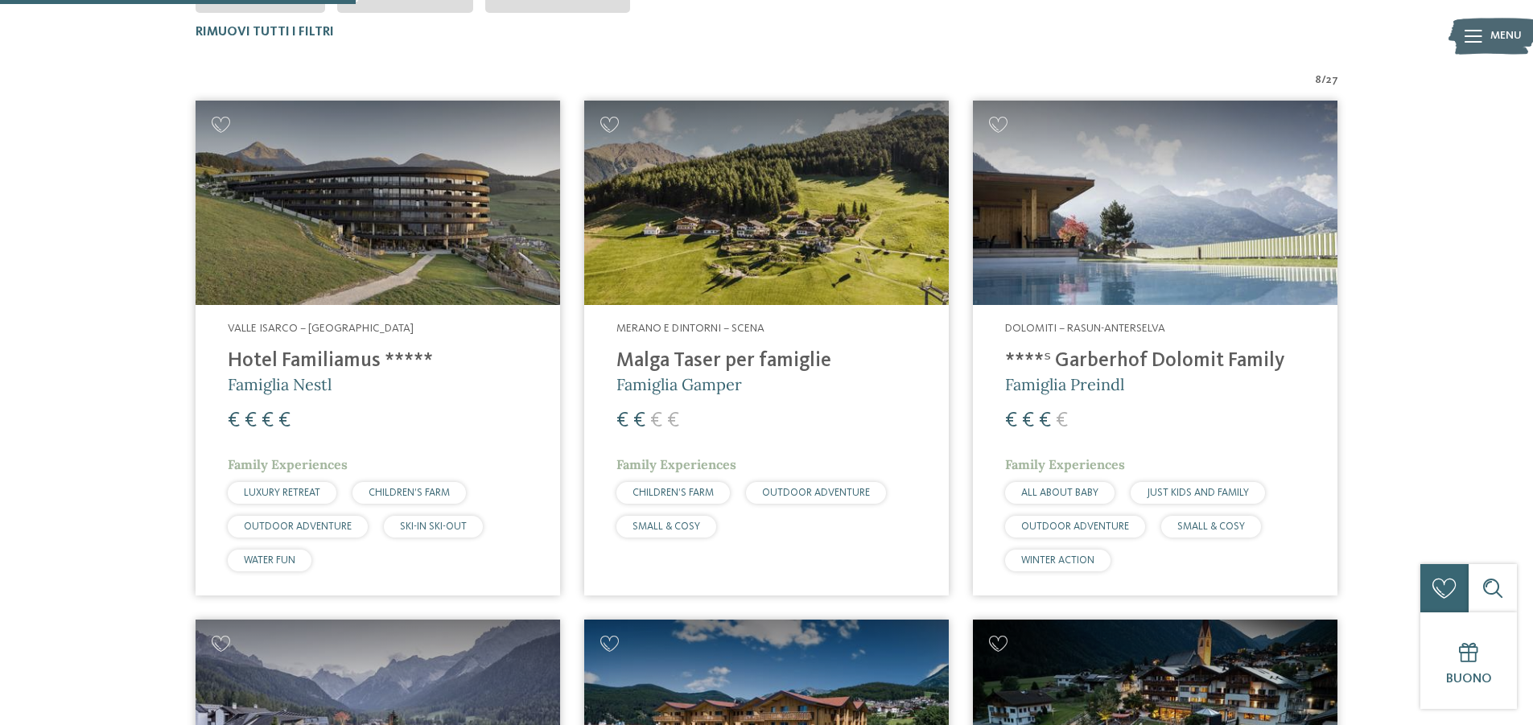
click at [777, 246] on img at bounding box center [766, 203] width 364 height 205
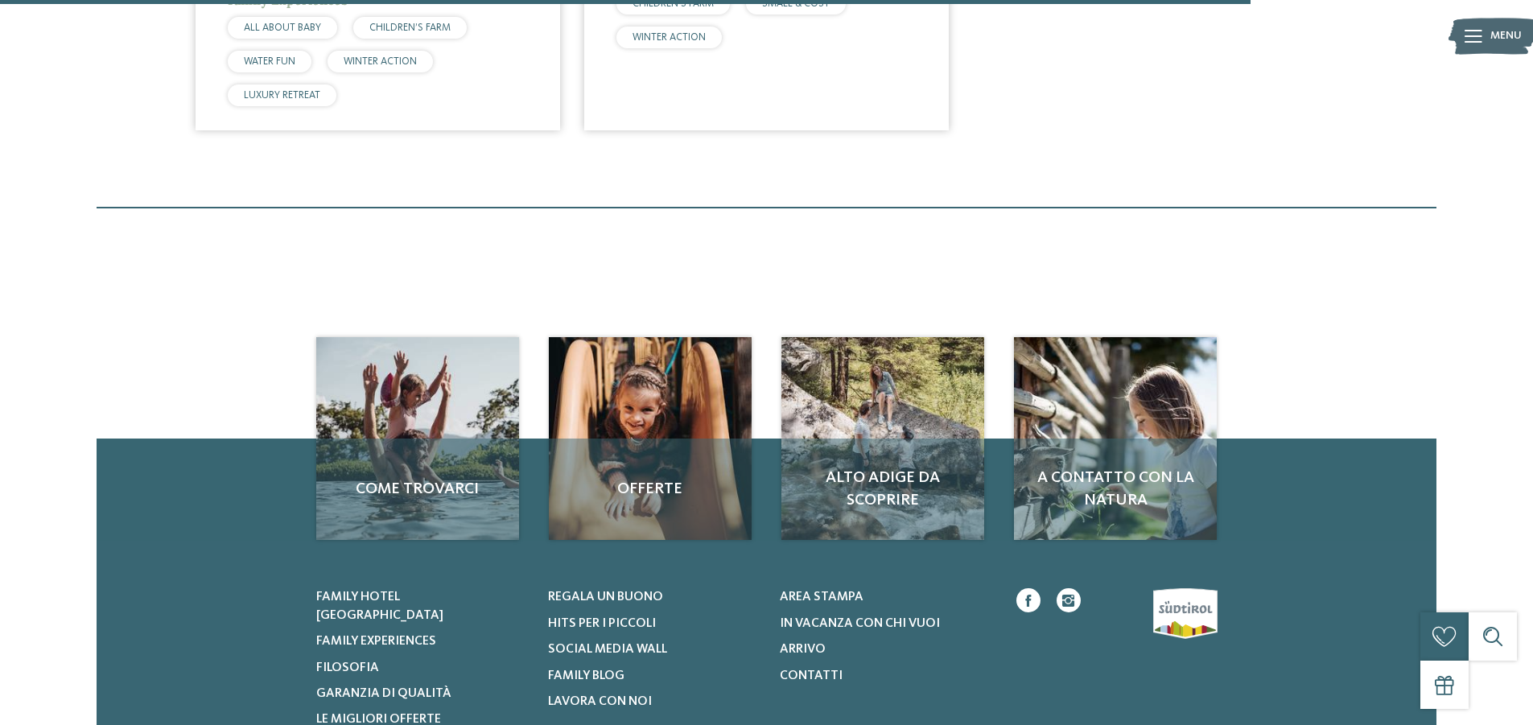
scroll to position [2097, 0]
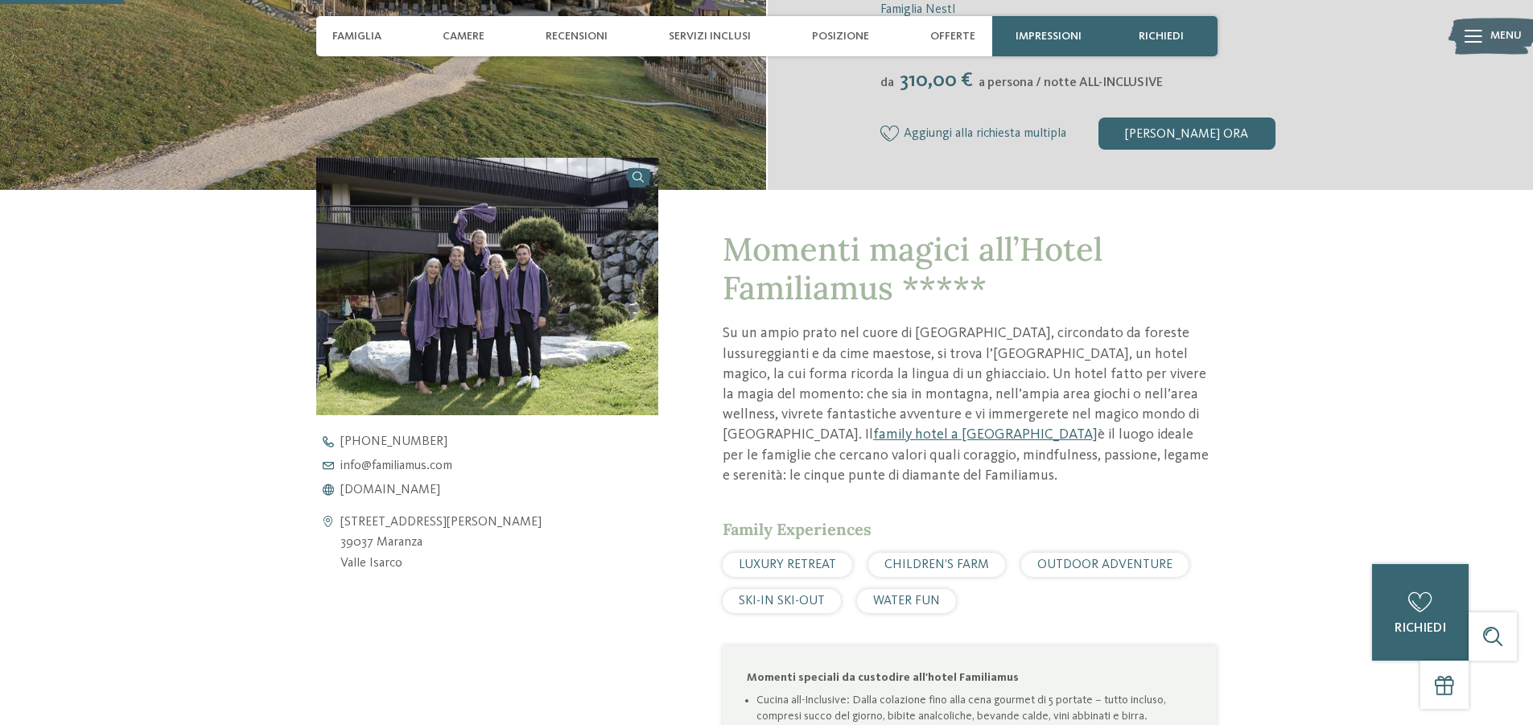
scroll to position [483, 0]
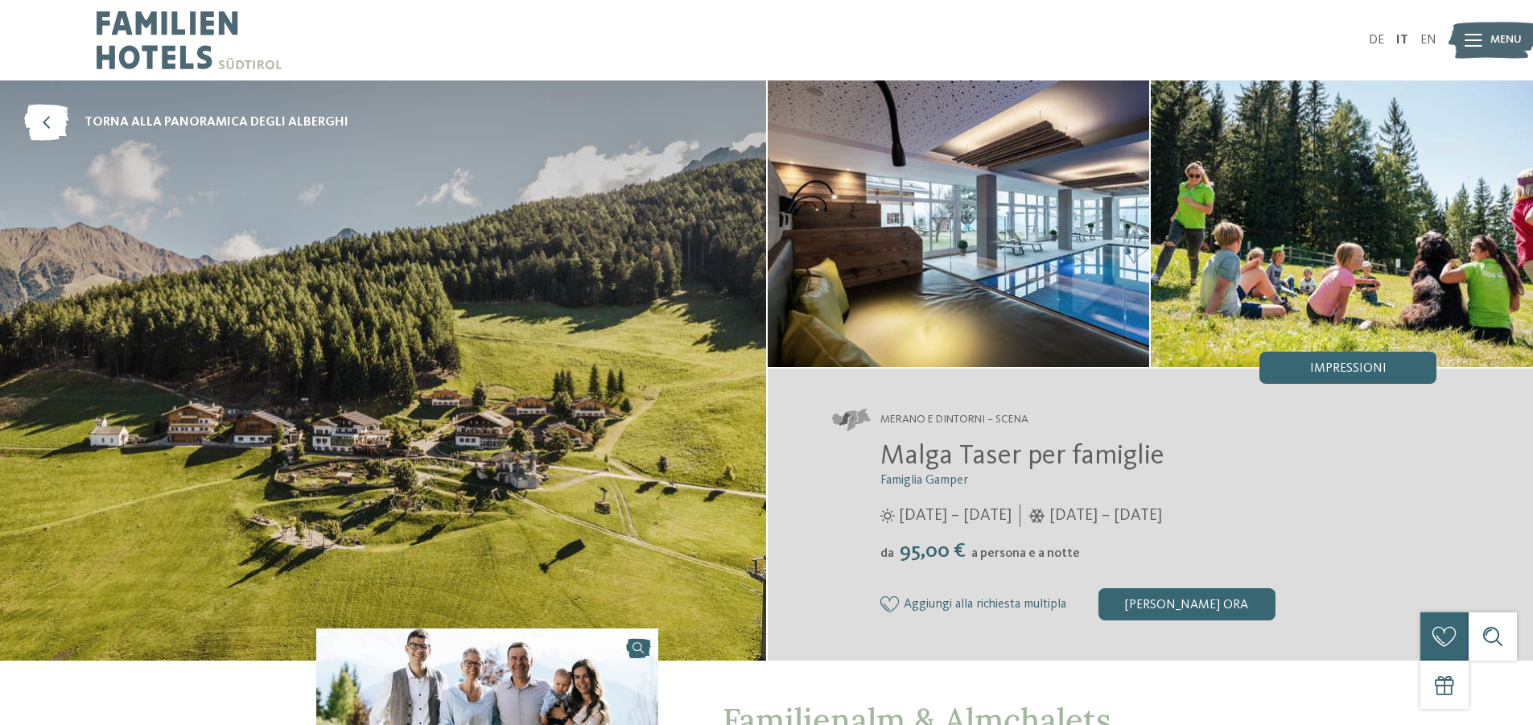
click at [692, 297] on img at bounding box center [383, 370] width 766 height 580
